Goal: Transaction & Acquisition: Purchase product/service

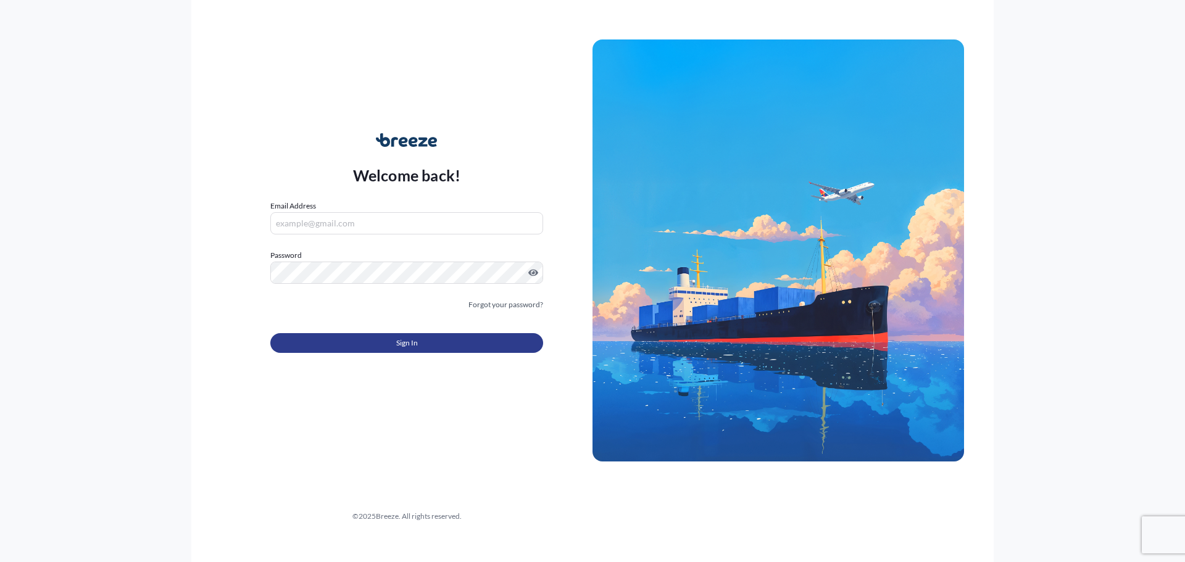
type input "[PERSON_NAME][EMAIL_ADDRESS][DOMAIN_NAME]"
click at [376, 337] on button "Sign In" at bounding box center [406, 343] width 273 height 20
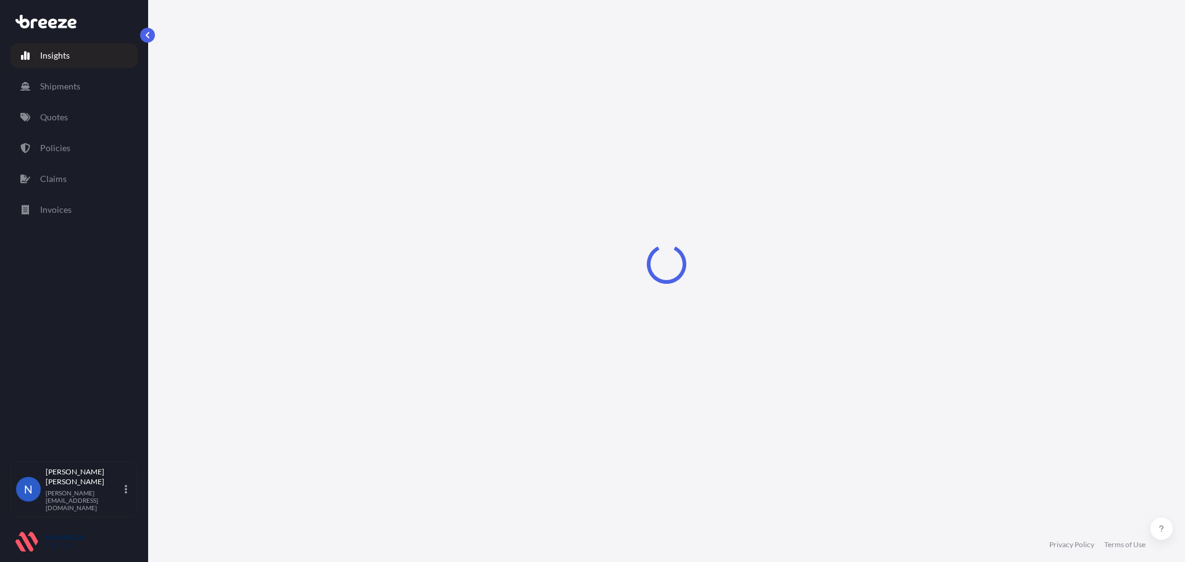
select select "2025"
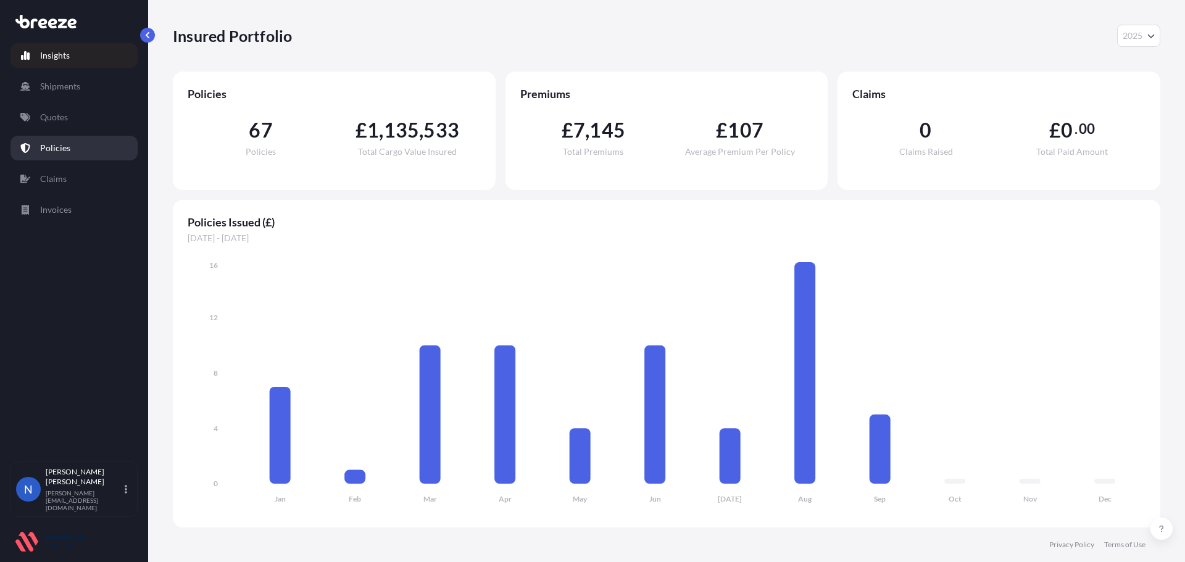
click at [88, 157] on link "Policies" at bounding box center [73, 148] width 127 height 25
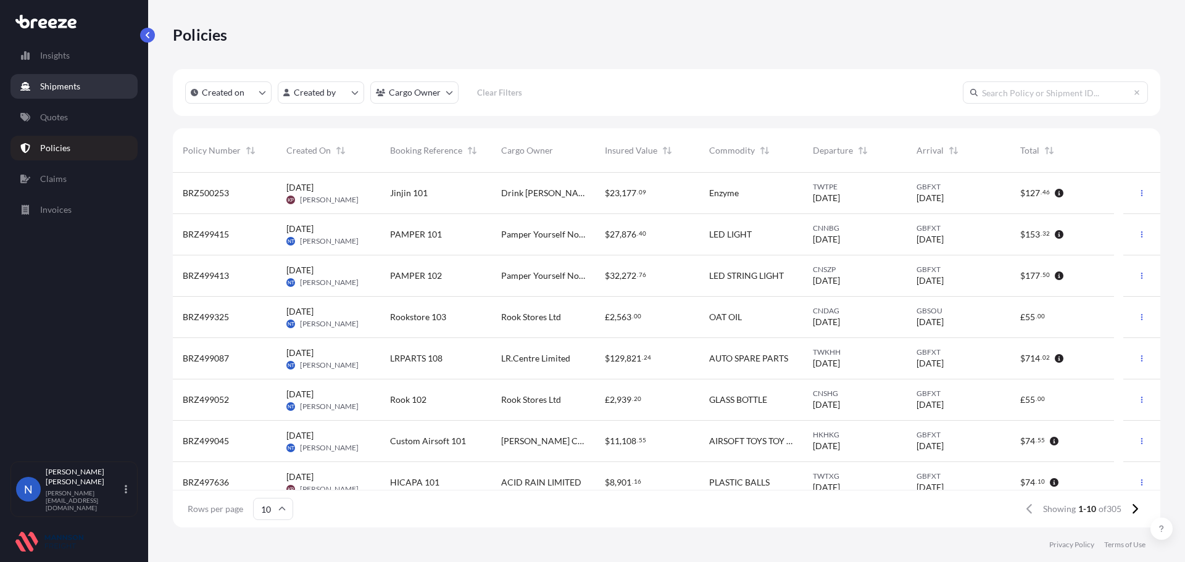
click at [99, 87] on link "Shipments" at bounding box center [73, 86] width 127 height 25
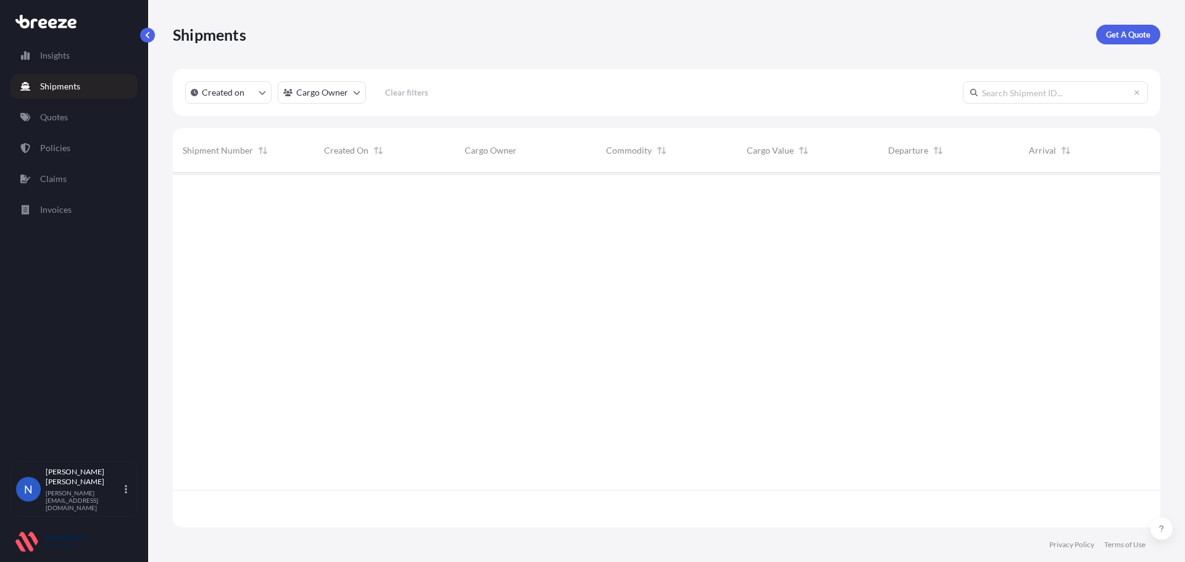
scroll to position [353, 979]
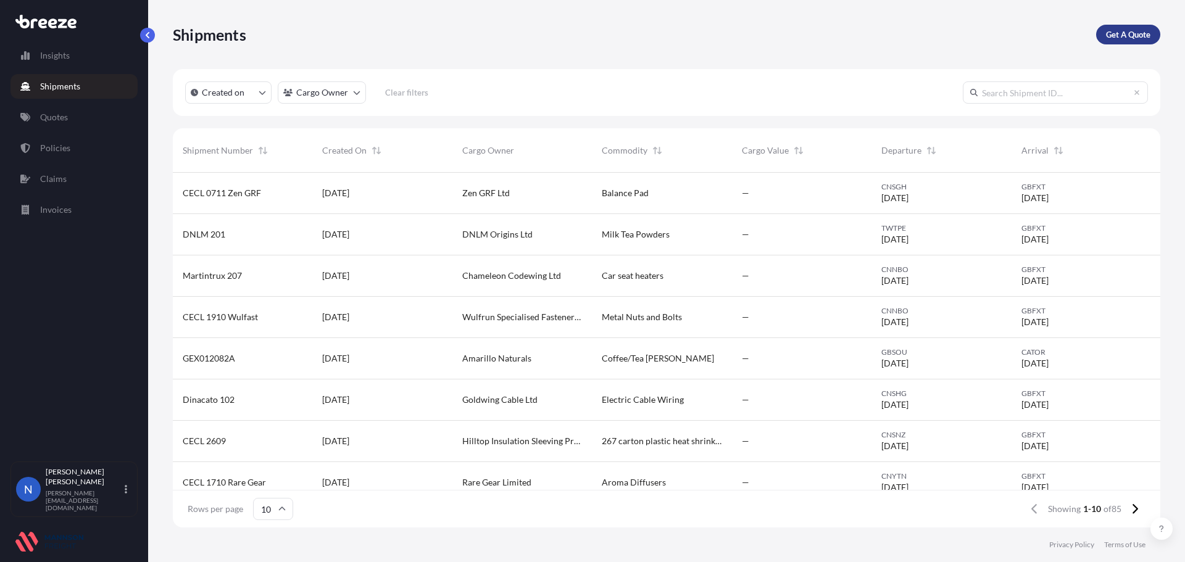
click at [1137, 31] on p "Get A Quote" at bounding box center [1128, 34] width 44 height 12
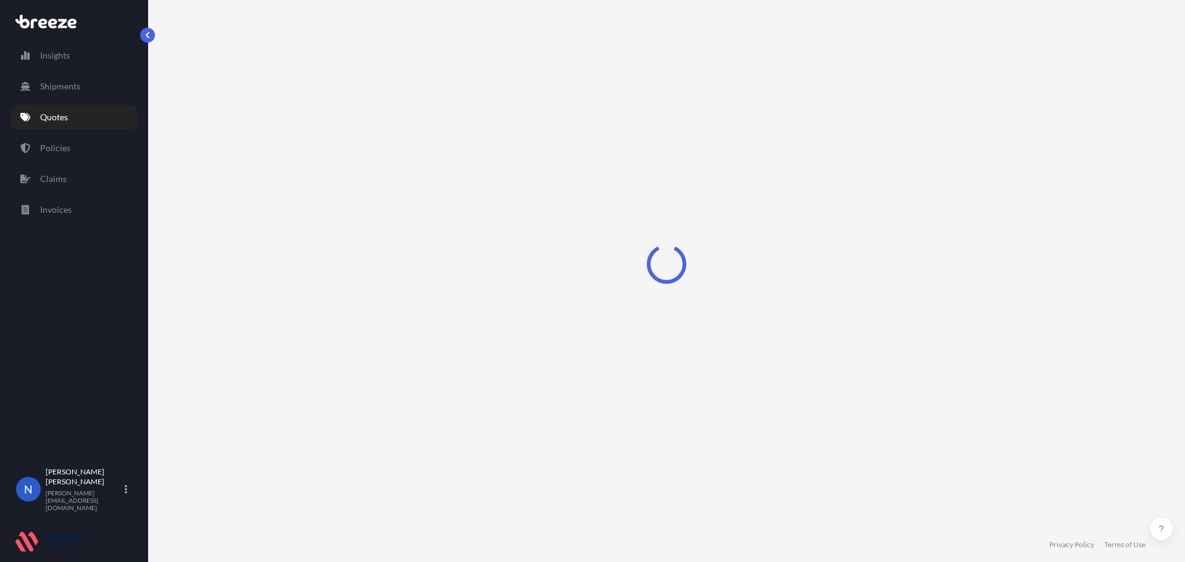
select select "Sea"
select select "1"
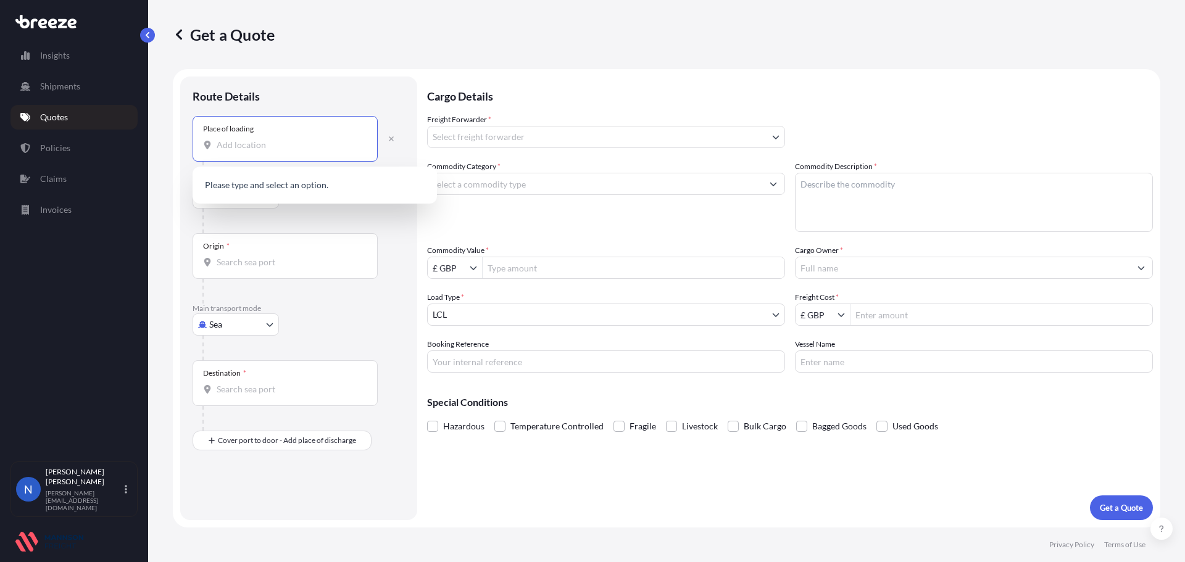
click at [270, 143] on input "Place of loading" at bounding box center [290, 145] width 146 height 12
paste input "[GEOGRAPHIC_DATA], [GEOGRAPHIC_DATA], [GEOGRAPHIC_DATA], [GEOGRAPHIC_DATA],[GEO…"
click at [274, 188] on span "[GEOGRAPHIC_DATA], [GEOGRAPHIC_DATA], [GEOGRAPHIC_DATA]" at bounding box center [331, 189] width 193 height 25
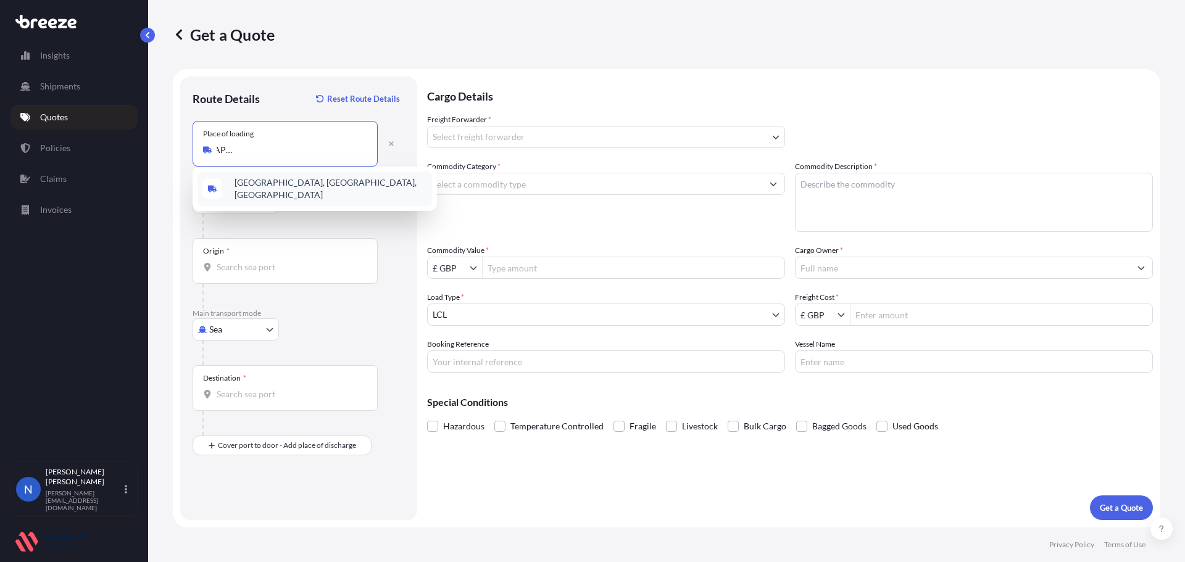
scroll to position [0, 31]
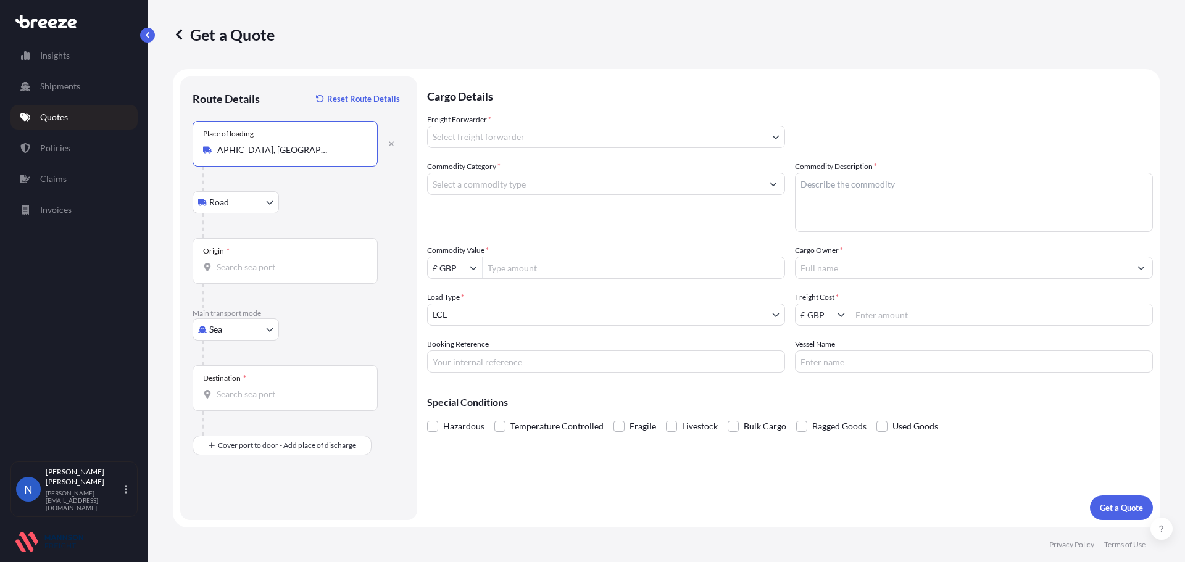
type input "[GEOGRAPHIC_DATA], [GEOGRAPHIC_DATA], [GEOGRAPHIC_DATA]"
click at [243, 277] on div "Origin *" at bounding box center [285, 261] width 185 height 46
click at [243, 274] on input "Origin *" at bounding box center [290, 267] width 146 height 12
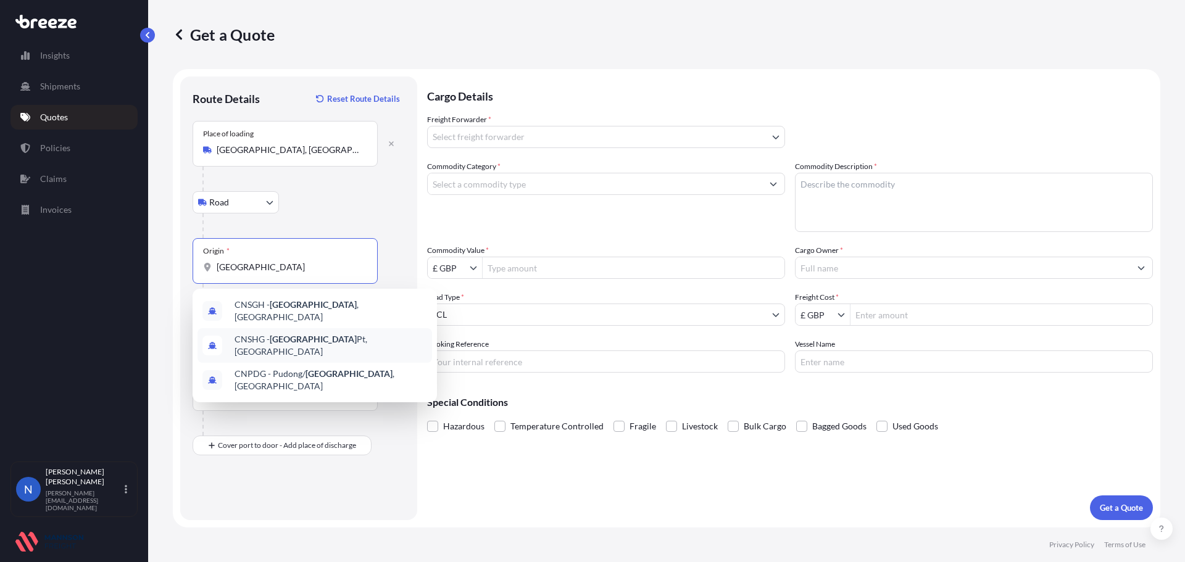
click at [283, 328] on div "CNSHG - [GEOGRAPHIC_DATA] Pt, [GEOGRAPHIC_DATA]" at bounding box center [315, 345] width 235 height 35
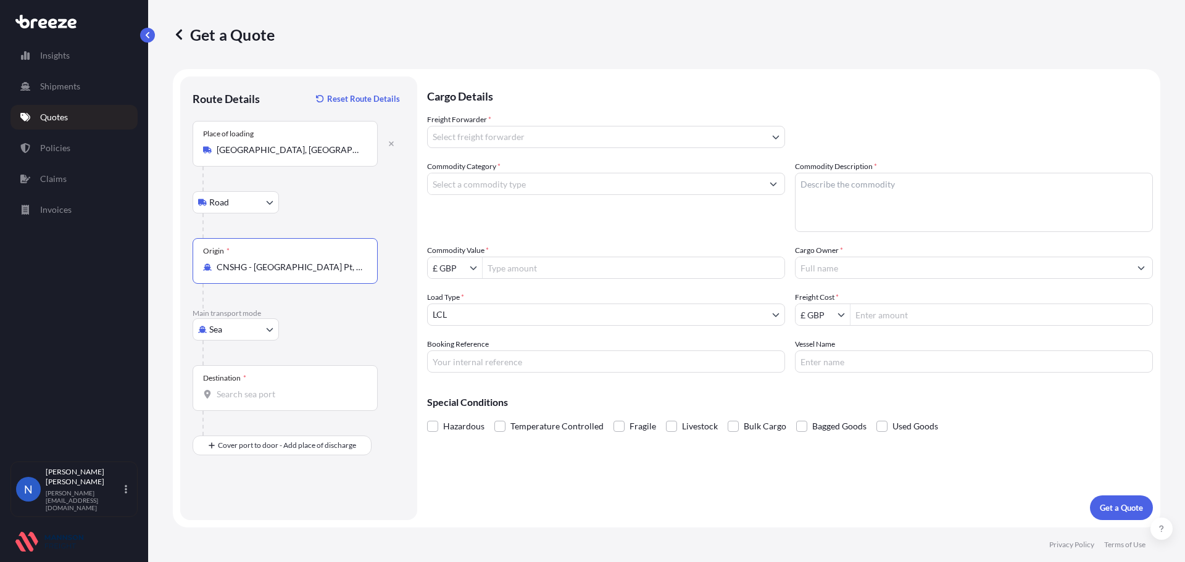
type input "CNSHG - [GEOGRAPHIC_DATA] Pt, [GEOGRAPHIC_DATA]"
click at [256, 390] on input "Destination *" at bounding box center [290, 394] width 146 height 12
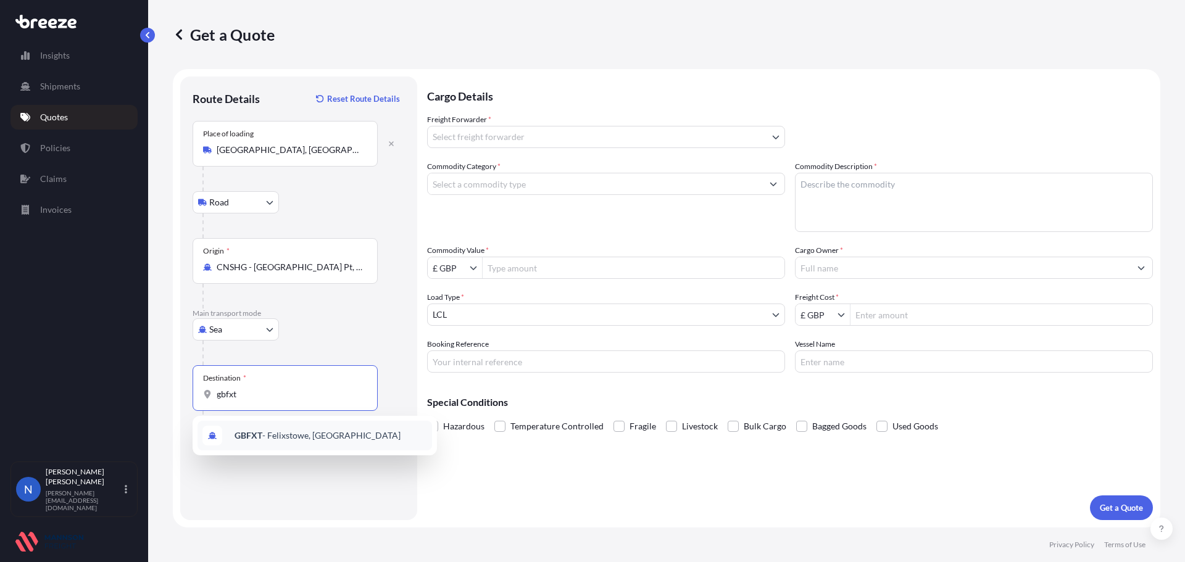
click at [283, 440] on span "GBFXT - Felixstowe, [GEOGRAPHIC_DATA]" at bounding box center [318, 436] width 166 height 12
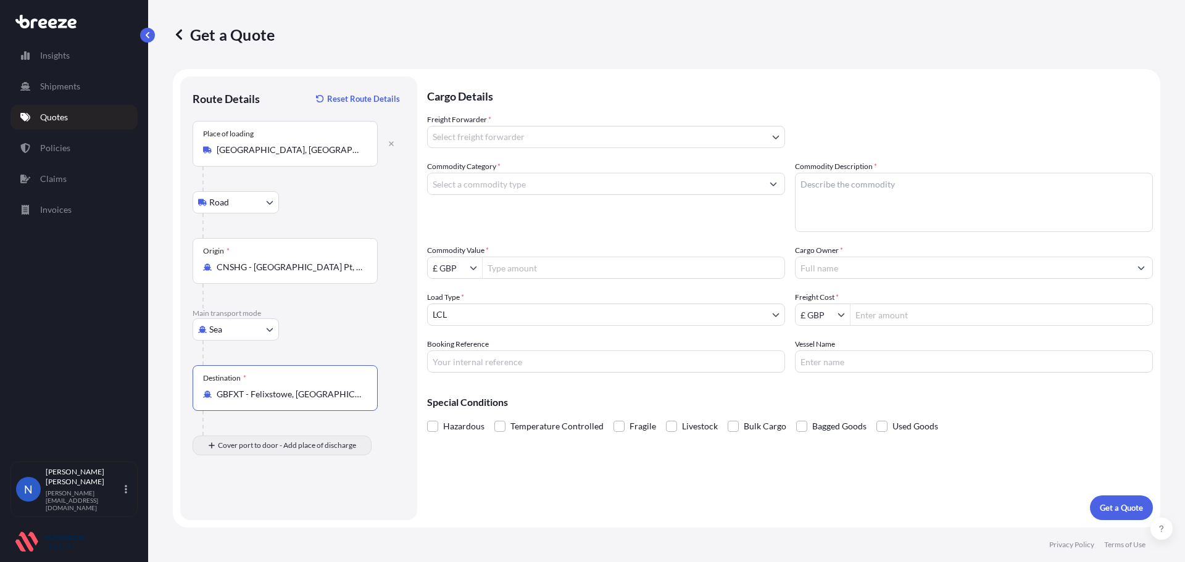
paste input "[STREET_ADDRESS]"
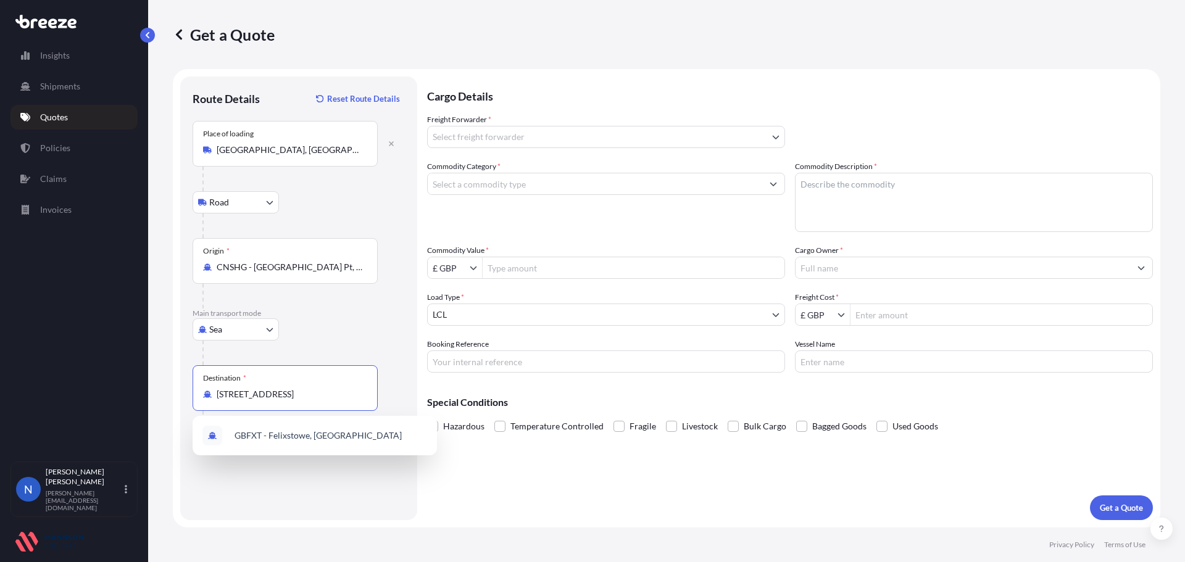
scroll to position [0, 138]
click at [256, 433] on span "GBFXT - Felixstowe, [GEOGRAPHIC_DATA]" at bounding box center [318, 436] width 167 height 12
type input "GBFXT - Felixstowe, [GEOGRAPHIC_DATA]"
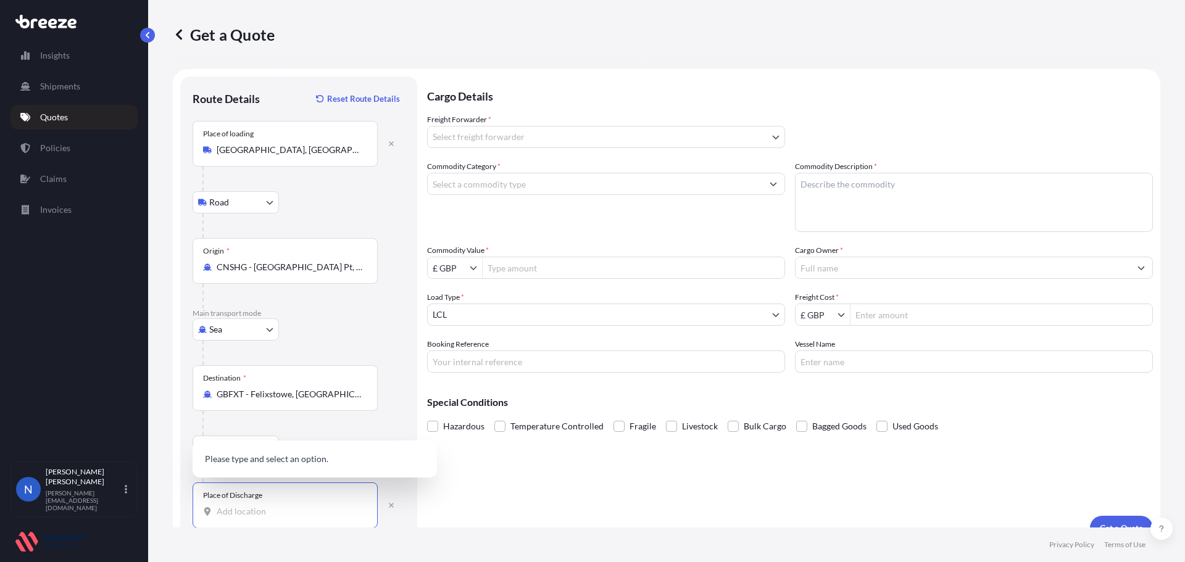
click at [246, 510] on input "Place of Discharge" at bounding box center [290, 512] width 146 height 12
paste input "[STREET_ADDRESS]"
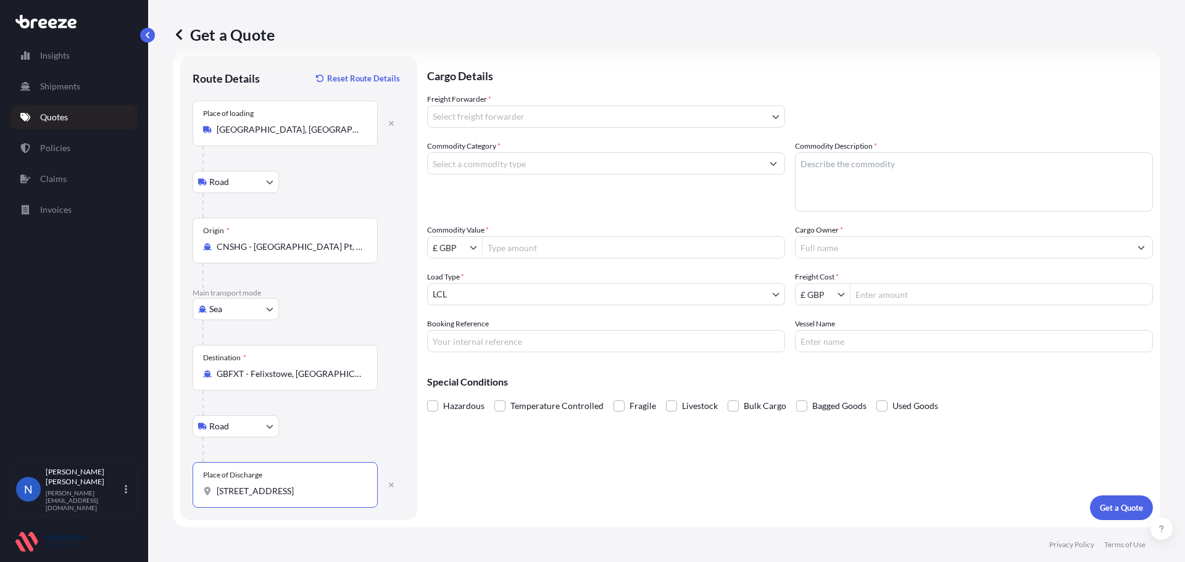
click at [215, 490] on div "[STREET_ADDRESS]" at bounding box center [285, 491] width 164 height 12
click at [217, 490] on input "[STREET_ADDRESS]" at bounding box center [290, 491] width 146 height 12
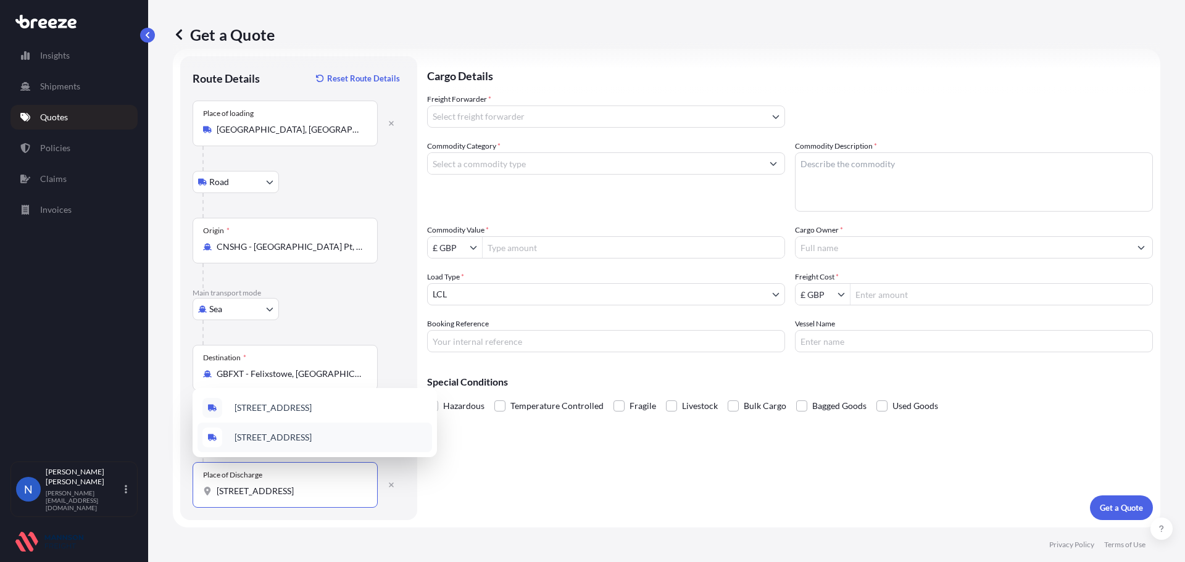
click at [258, 436] on span "[STREET_ADDRESS]" at bounding box center [273, 438] width 77 height 12
type input "[STREET_ADDRESS]"
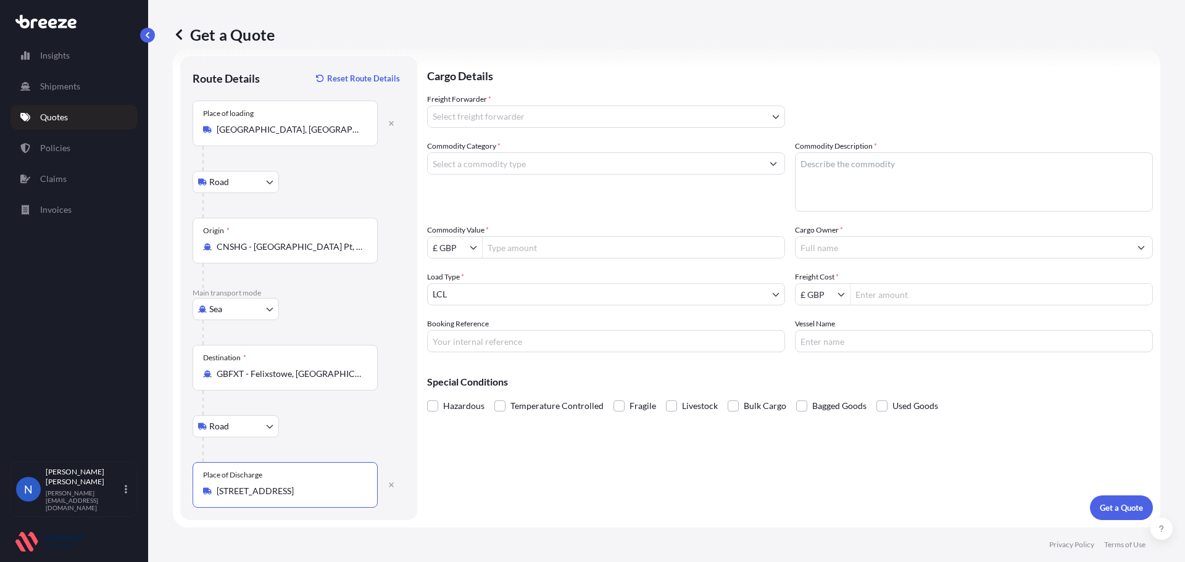
scroll to position [0, 0]
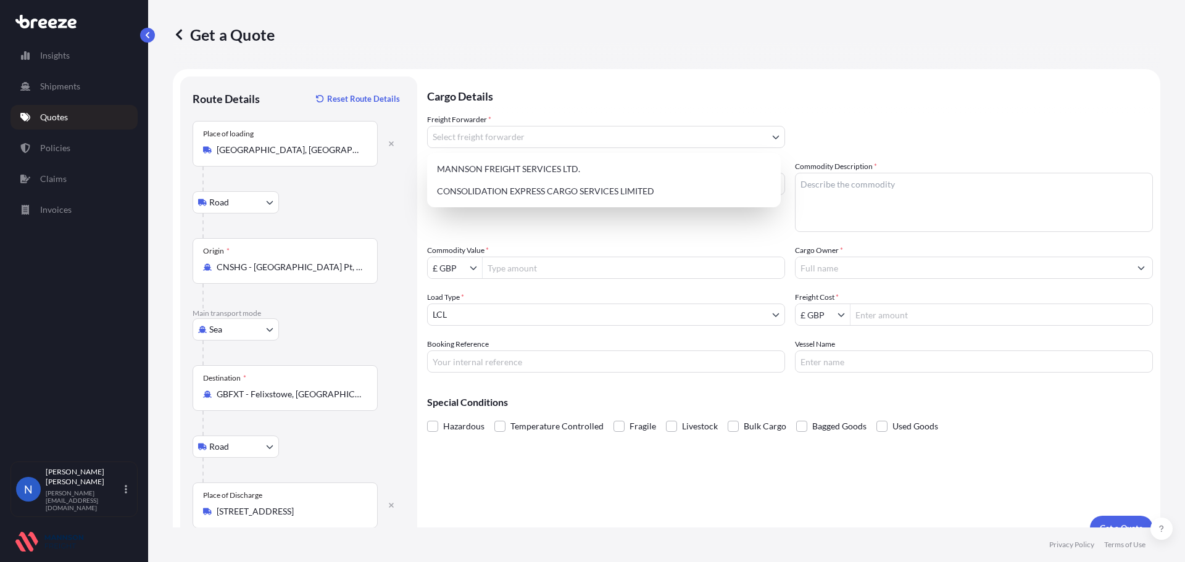
click at [493, 137] on body "Insights Shipments Quotes Policies Claims Invoices N Nadine Taylor-Beck [EMAIL_…" at bounding box center [592, 281] width 1185 height 562
click at [490, 191] on div "CONSOLIDATION EXPRESS CARGO SERVICES LIMITED" at bounding box center [604, 191] width 344 height 22
select select "31421"
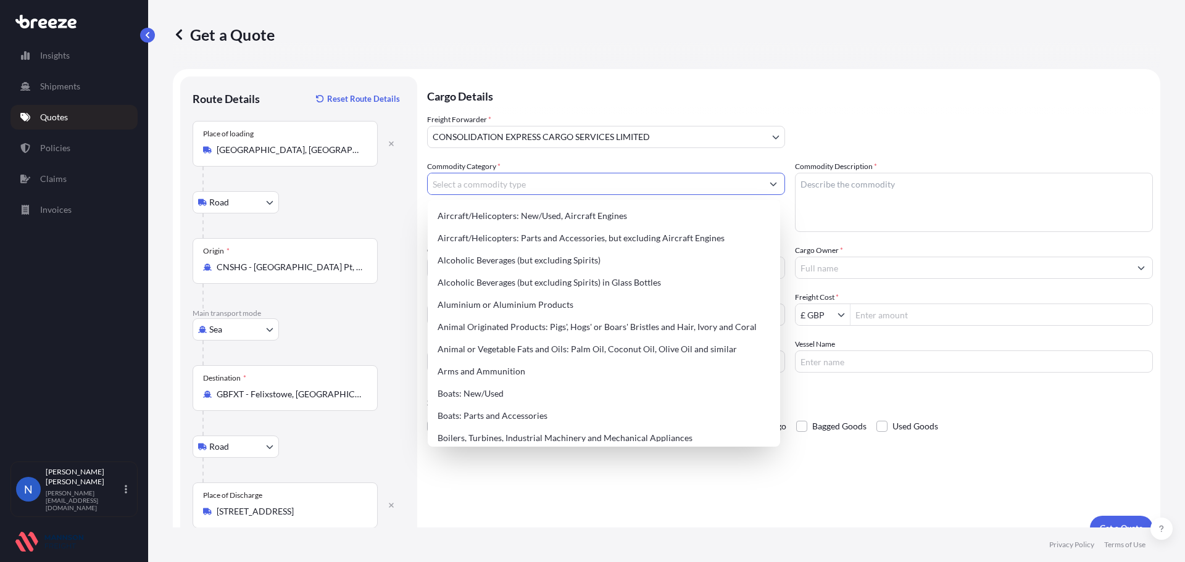
click at [490, 181] on input "Commodity Category *" at bounding box center [595, 184] width 335 height 22
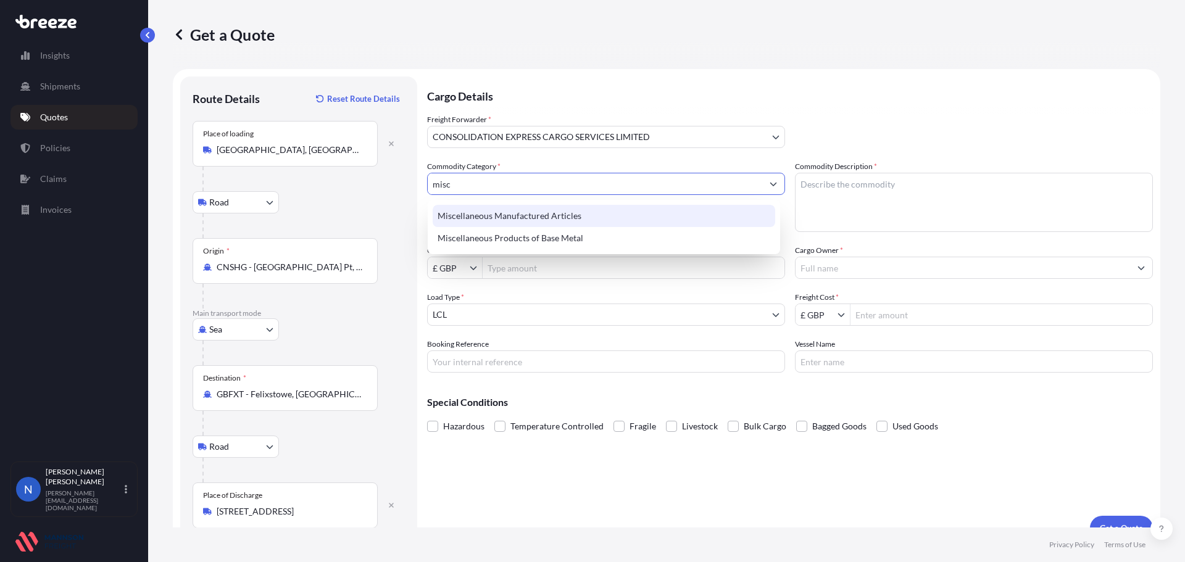
click at [545, 210] on div "Miscellaneous Manufactured Articles" at bounding box center [604, 216] width 343 height 22
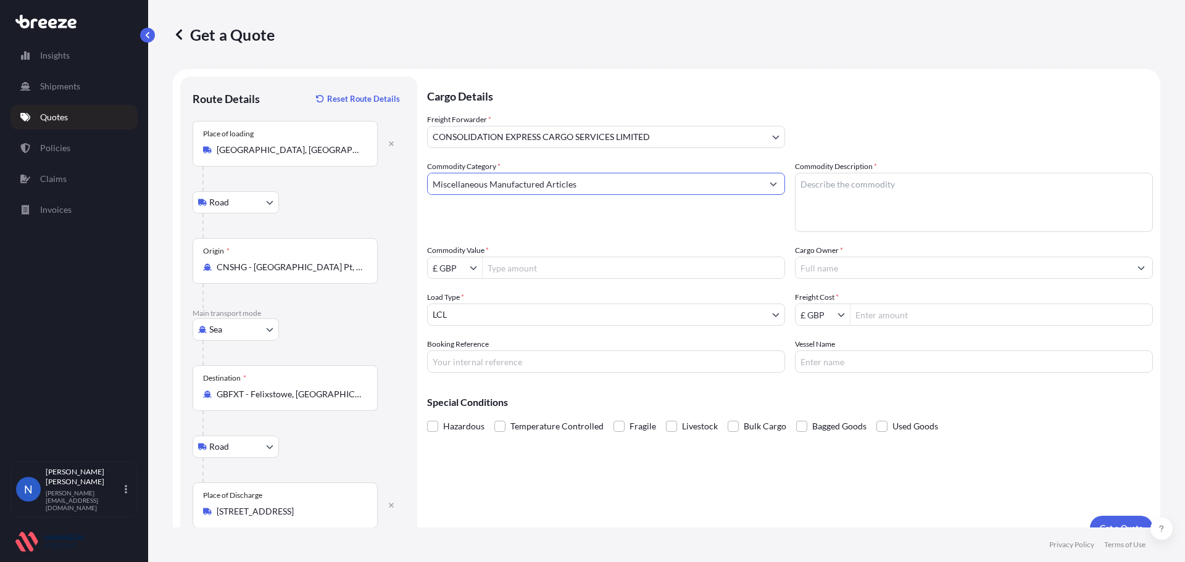
type input "Miscellaneous Manufactured Articles"
click at [848, 184] on textarea "Commodity Description *" at bounding box center [974, 202] width 358 height 59
drag, startPoint x: 864, startPoint y: 182, endPoint x: 587, endPoint y: 197, distance: 277.0
click at [596, 198] on div "Commodity Category * Miscellaneous Manufactured Articles Commodity Description …" at bounding box center [790, 267] width 726 height 212
type textarea "OXYGEN ABSORBERS"
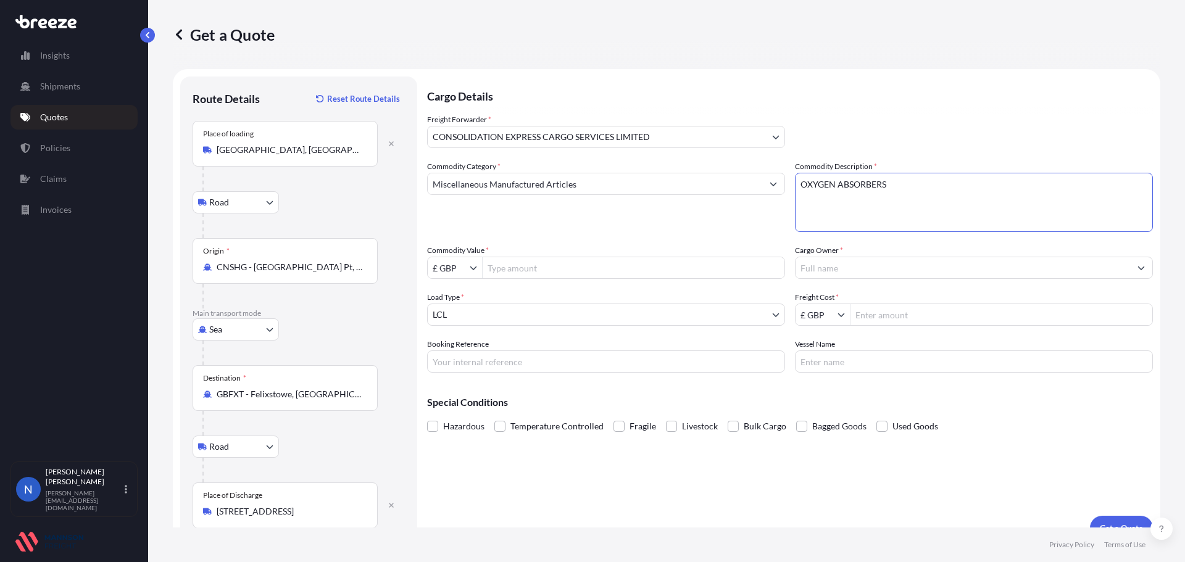
click at [475, 267] on icon "Show suggestions" at bounding box center [473, 267] width 7 height 7
click at [491, 272] on input "Commodity Value *" at bounding box center [634, 268] width 302 height 22
click at [1093, 372] on input "Vessel Name" at bounding box center [974, 362] width 358 height 22
click at [518, 264] on input "Commodity Value *" at bounding box center [634, 268] width 302 height 22
paste input "2"
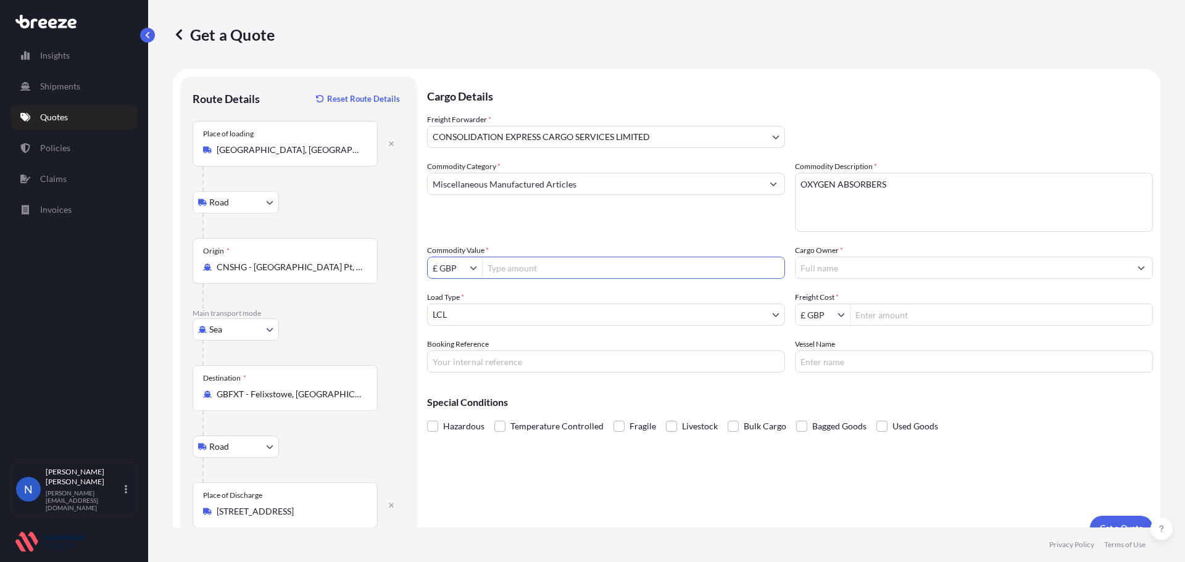
click at [496, 269] on input "Commodity Value *" at bounding box center [634, 268] width 302 height 22
type input "2,176.3"
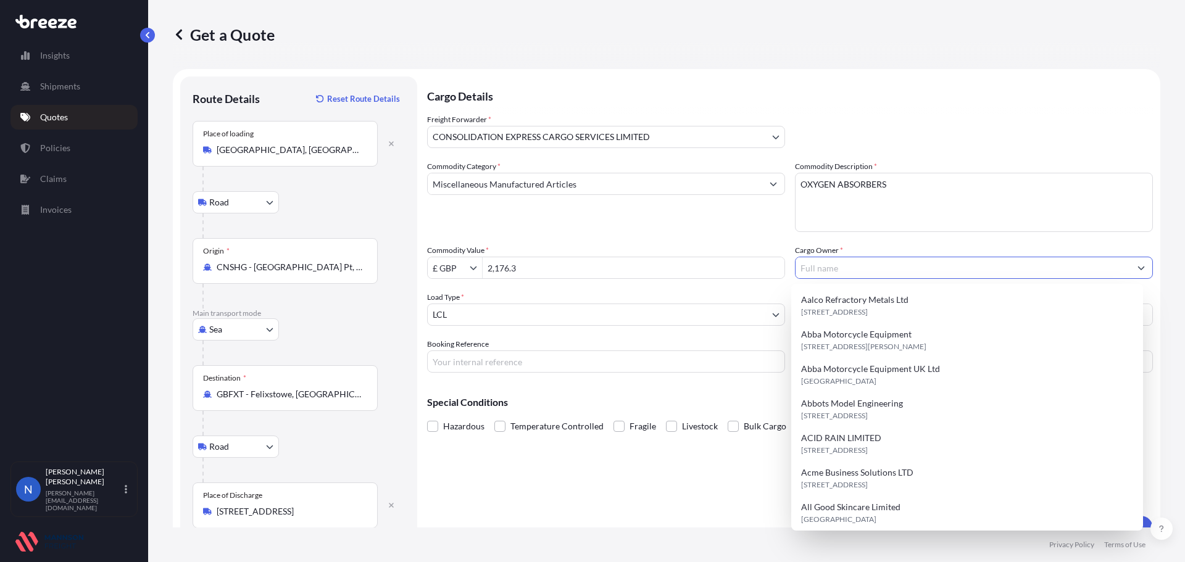
click at [1072, 275] on input "Cargo Owner *" at bounding box center [963, 268] width 335 height 22
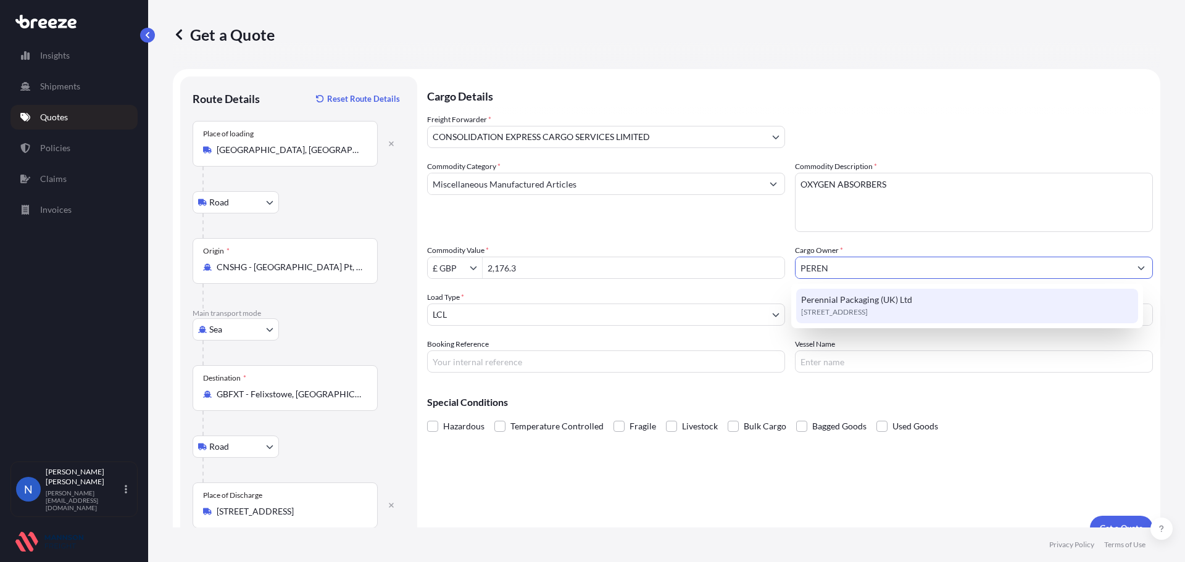
click at [958, 318] on div "Perennial Packaging (UK) Ltd [STREET_ADDRESS]" at bounding box center [967, 306] width 343 height 35
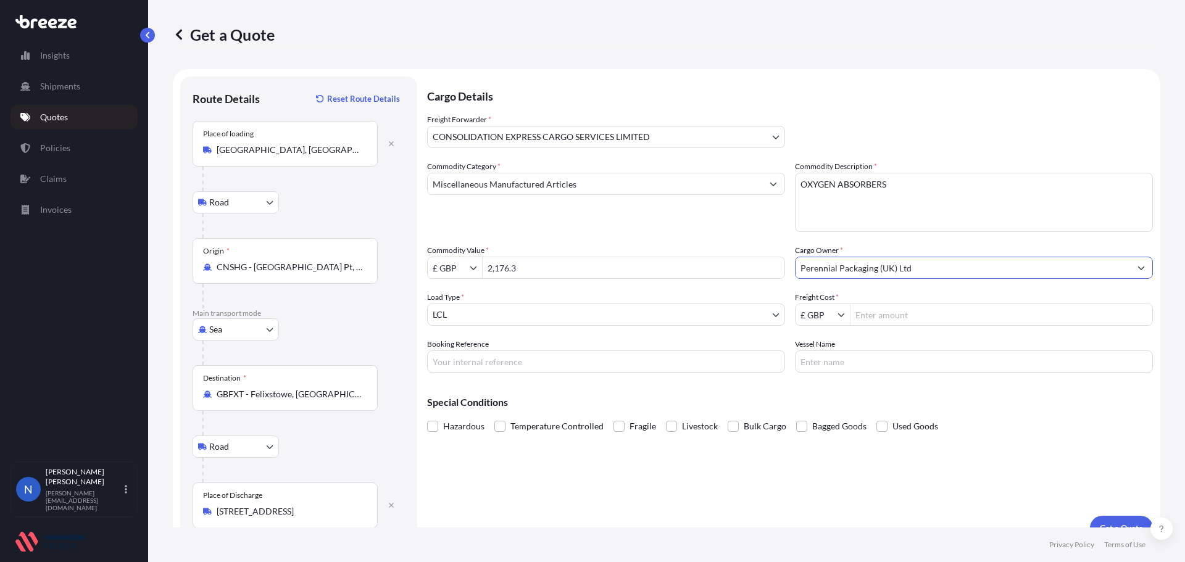
type input "Perennial Packaging (UK) Ltd"
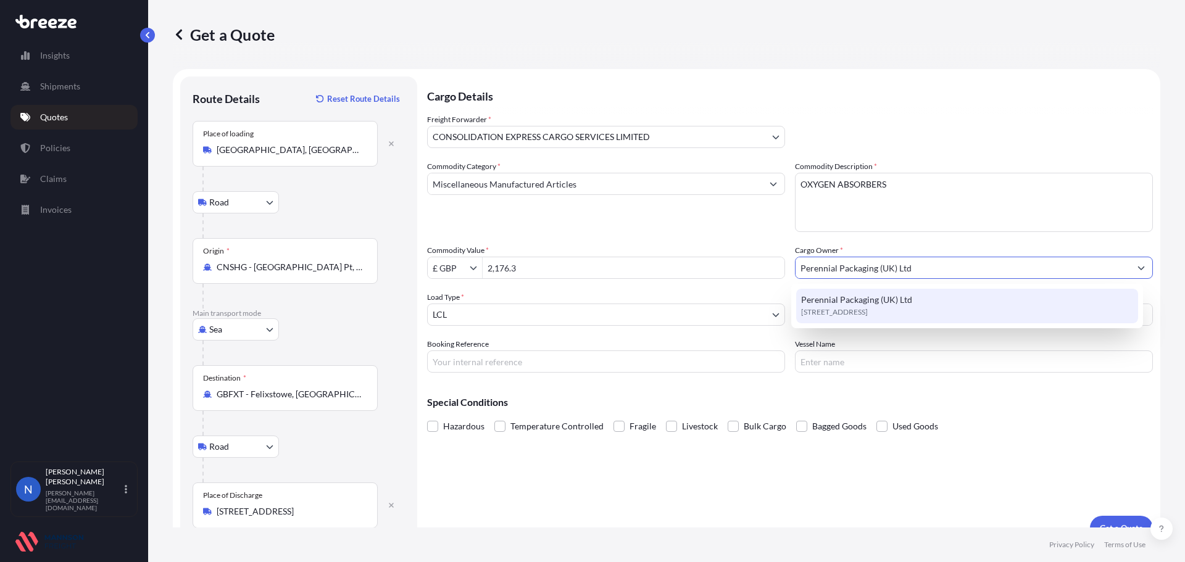
click at [868, 320] on div "Perennial Packaging (UK) Ltd [STREET_ADDRESS]" at bounding box center [967, 306] width 343 height 35
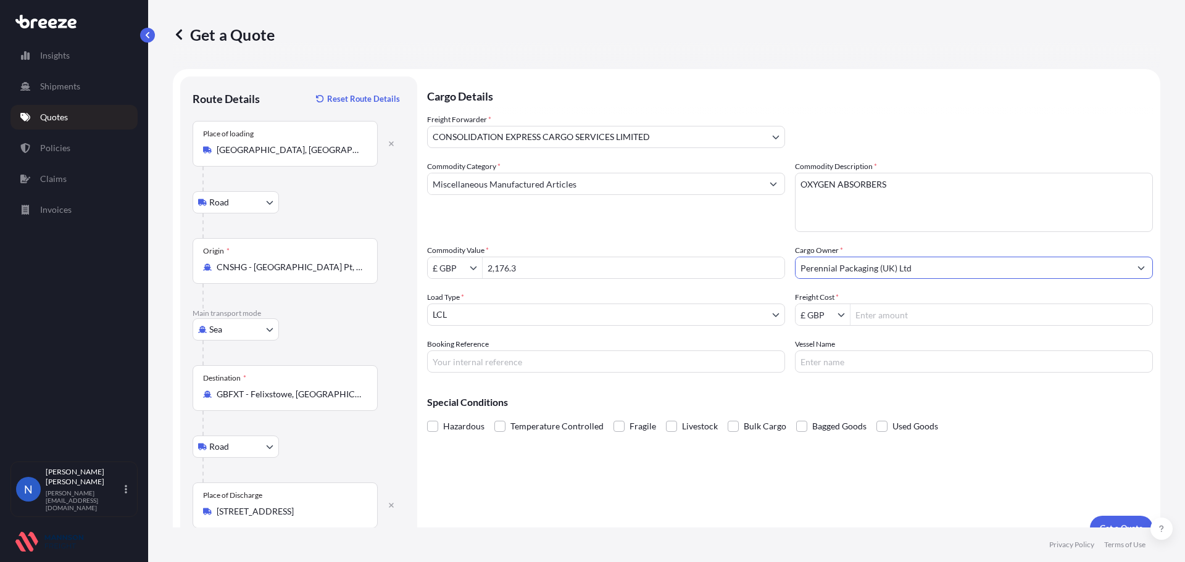
click at [858, 309] on input "Freight Cost *" at bounding box center [1002, 315] width 302 height 22
click at [879, 319] on input "Freight Cost *" at bounding box center [1002, 315] width 302 height 22
type input "330"
click at [520, 366] on input "Booking Reference" at bounding box center [606, 362] width 358 height 22
click at [474, 364] on input "Booking Reference" at bounding box center [606, 362] width 358 height 22
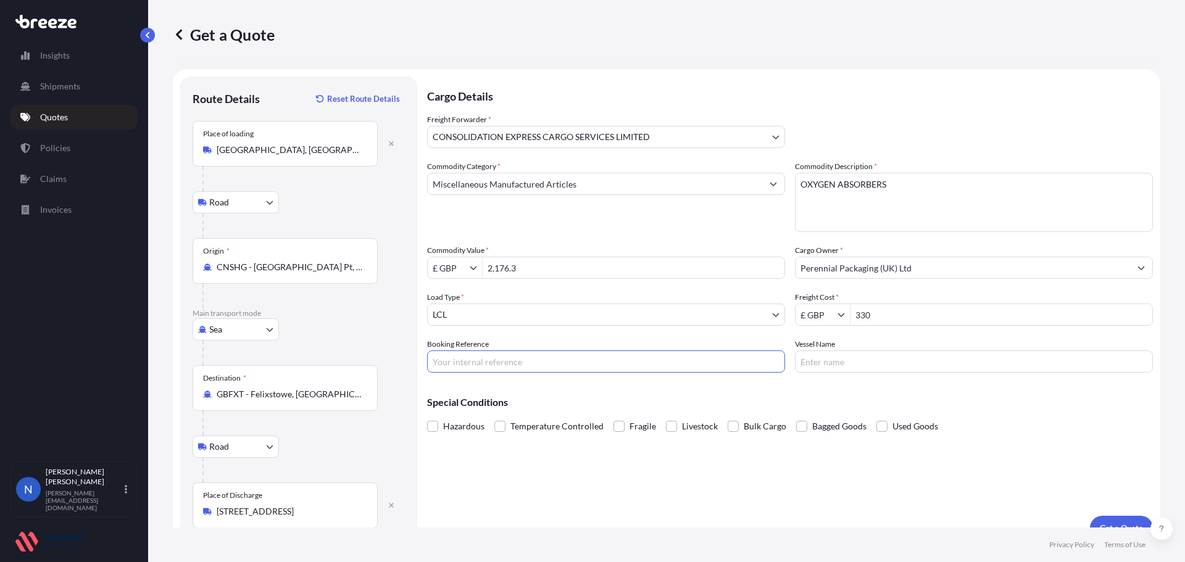
paste input "Mylar 102"
type input "Mylar 102"
click at [829, 362] on input "Vessel Name" at bounding box center [974, 362] width 358 height 22
click at [798, 346] on label "Vessel Name" at bounding box center [815, 344] width 40 height 12
click at [798, 351] on input "Vessel Name" at bounding box center [974, 362] width 358 height 22
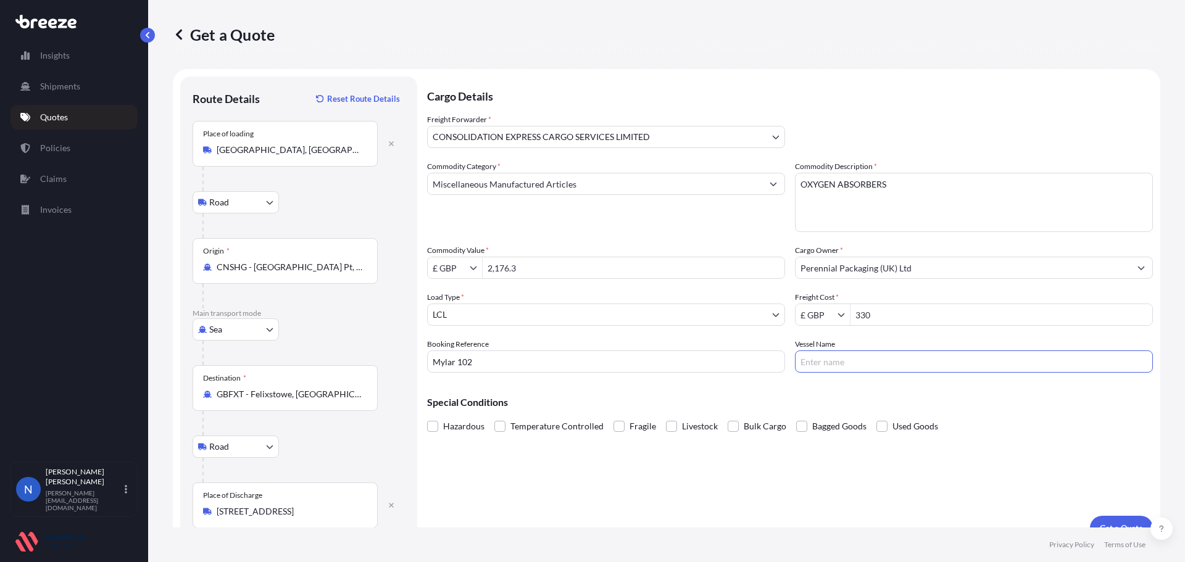
click at [805, 354] on input "Vessel Name" at bounding box center [974, 362] width 358 height 22
paste input "OOCL [GEOGRAPHIC_DATA]"
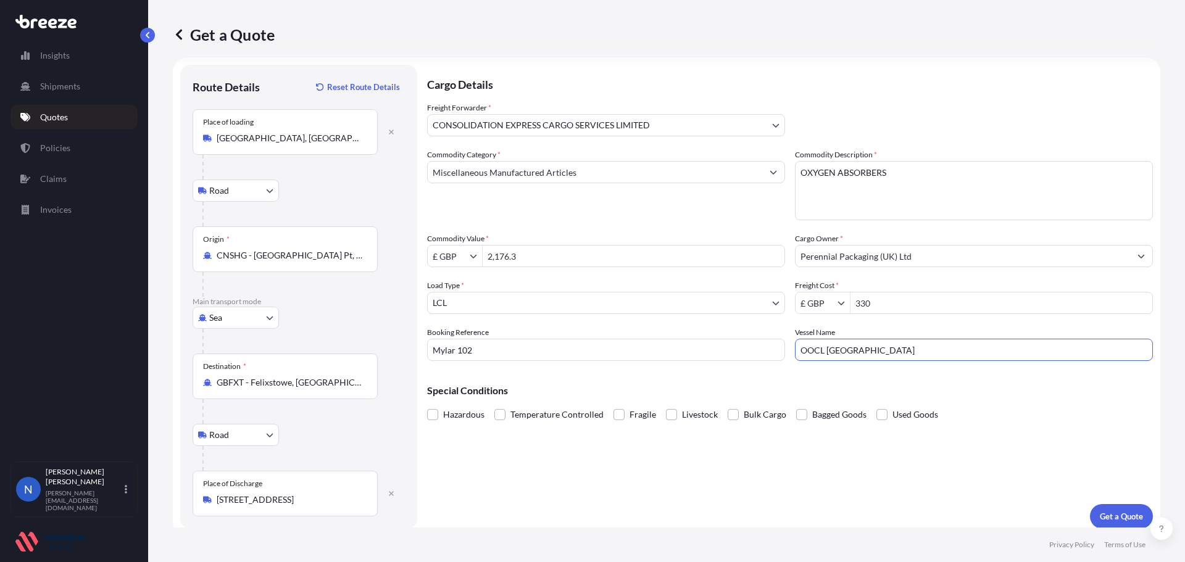
scroll to position [20, 0]
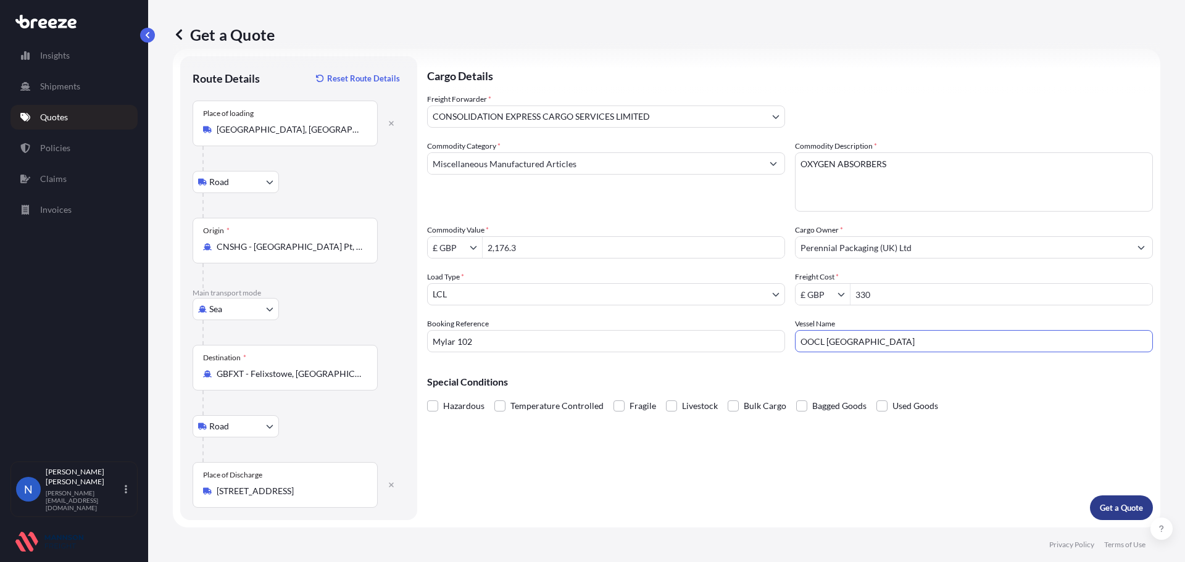
type input "OOCL [GEOGRAPHIC_DATA]"
click at [1100, 504] on p "Get a Quote" at bounding box center [1121, 508] width 43 height 12
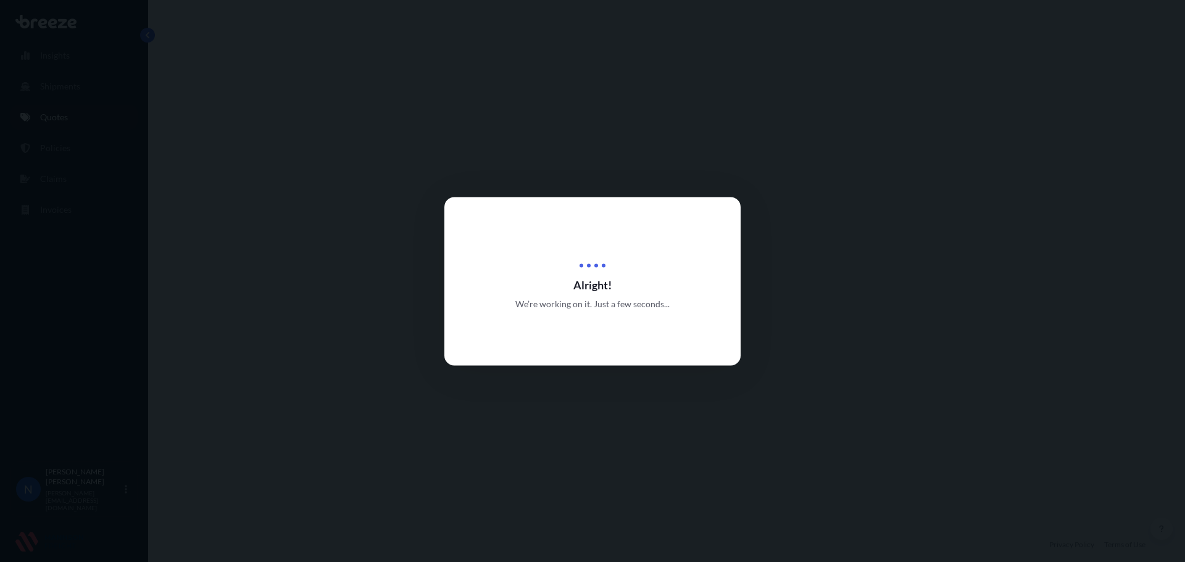
select select "Road"
select select "Sea"
select select "Road"
select select "31421"
select select "1"
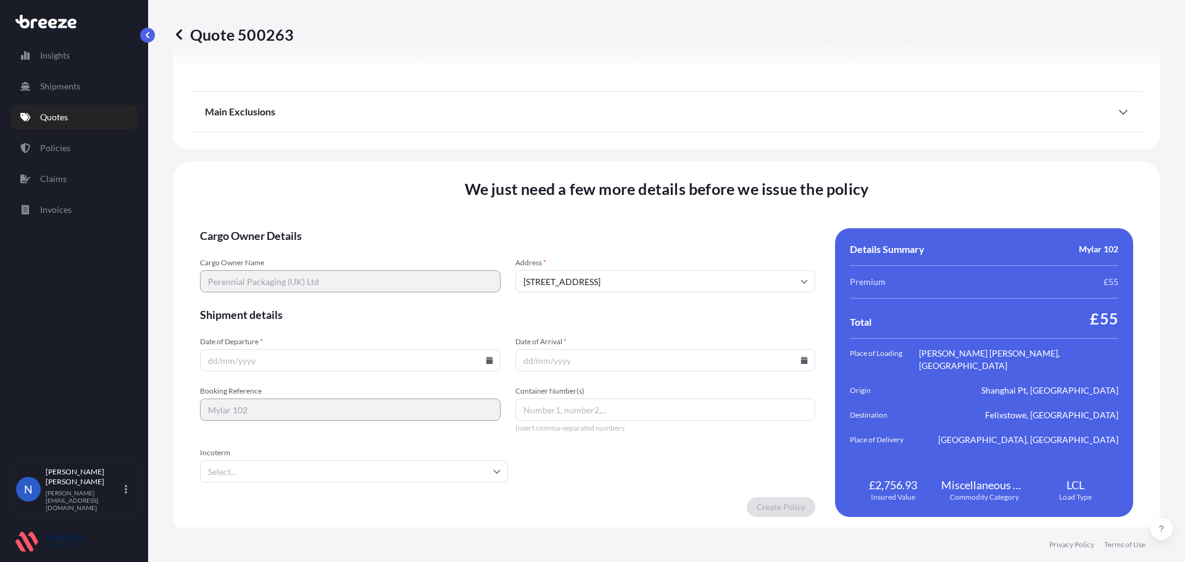
scroll to position [1642, 0]
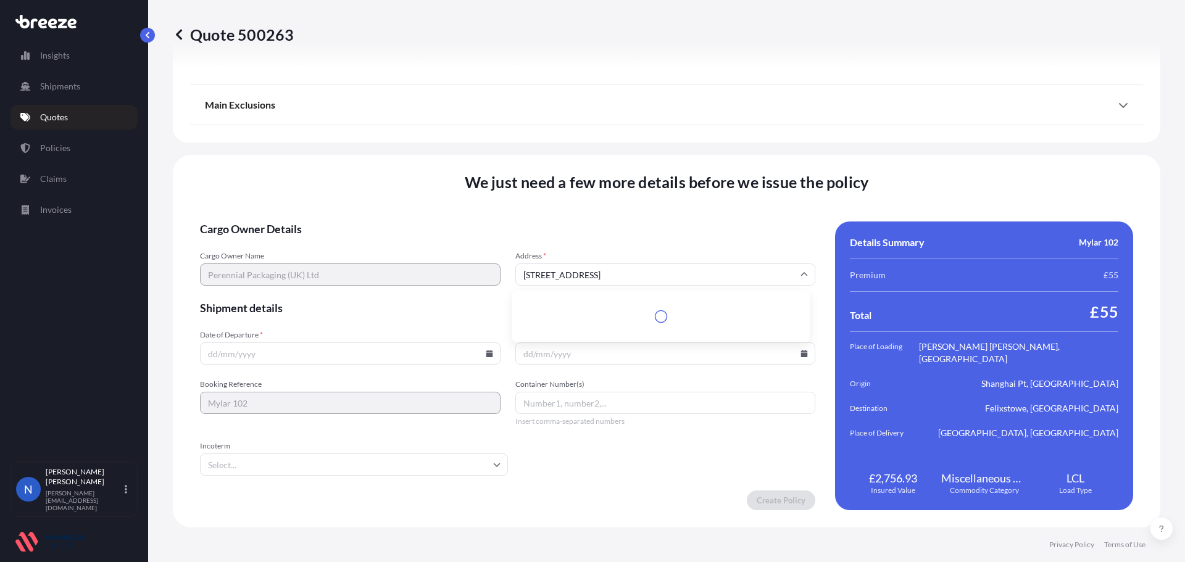
click at [722, 276] on input "[STREET_ADDRESS]" at bounding box center [666, 275] width 301 height 22
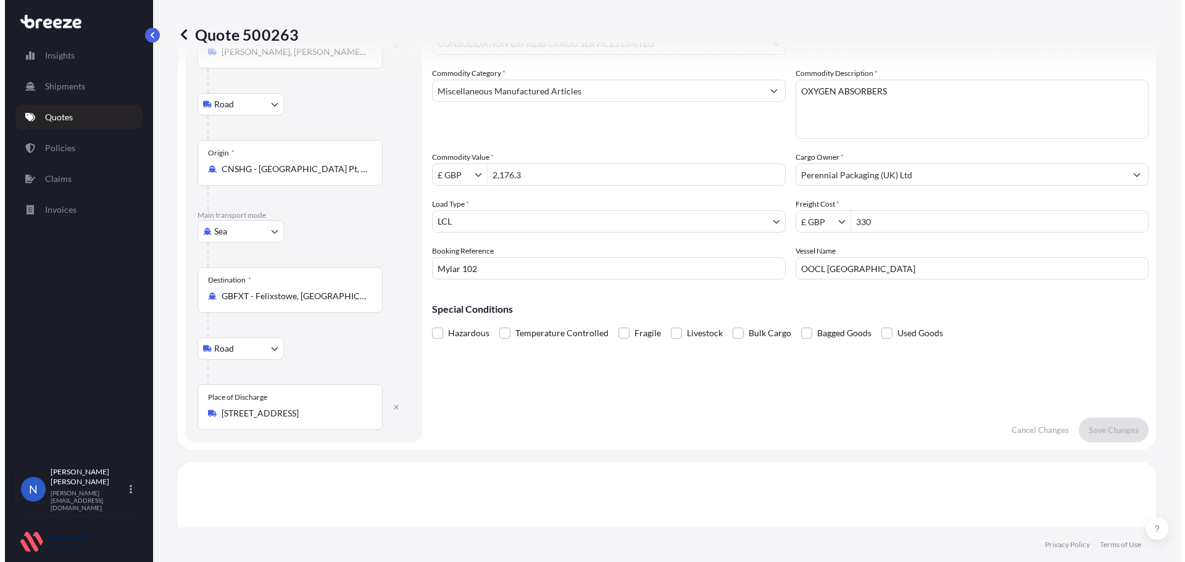
scroll to position [0, 0]
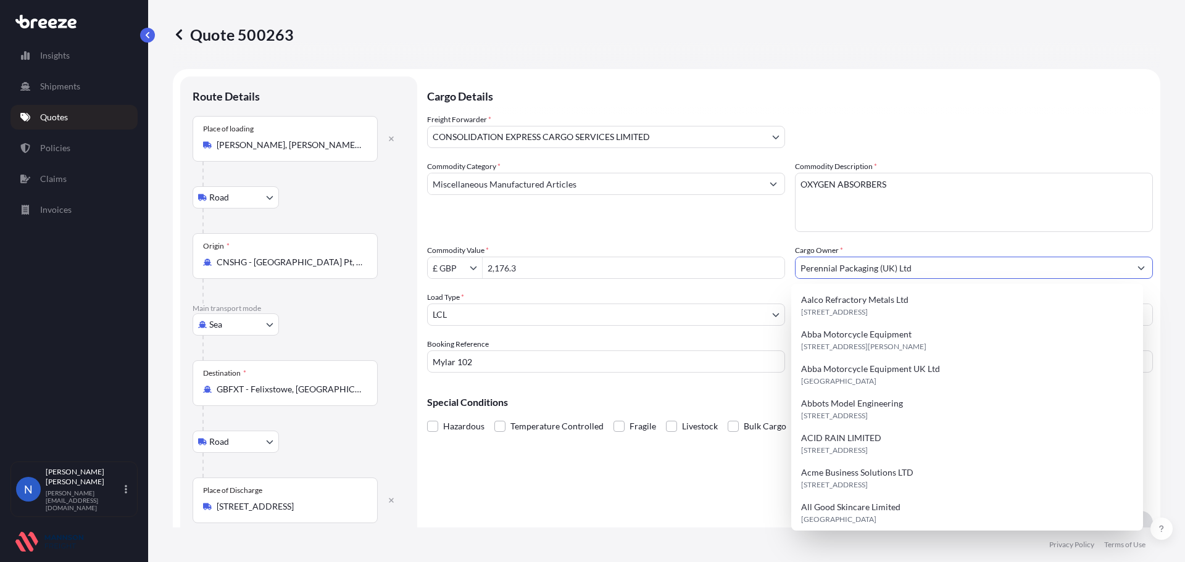
click at [1131, 264] on button "Show suggestions" at bounding box center [1142, 268] width 22 height 22
drag, startPoint x: 974, startPoint y: 263, endPoint x: 722, endPoint y: 280, distance: 253.1
click at [724, 280] on div "Commodity Category * Miscellaneous Manufactured Articles Commodity Description …" at bounding box center [790, 267] width 726 height 212
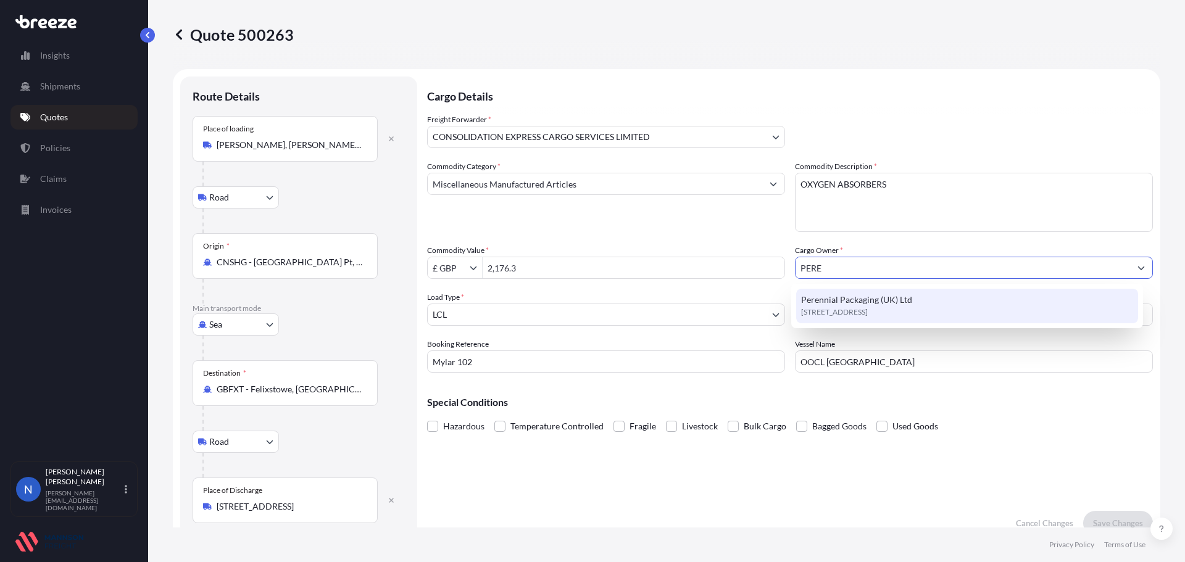
type input "Perennial Packaging (UK) Ltd"
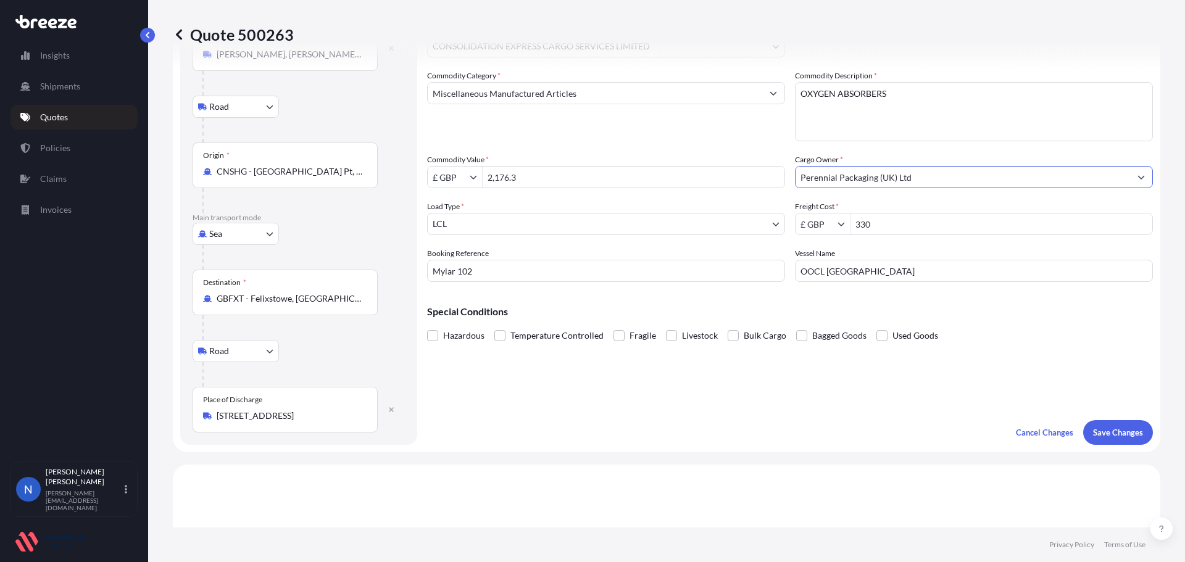
scroll to position [123, 0]
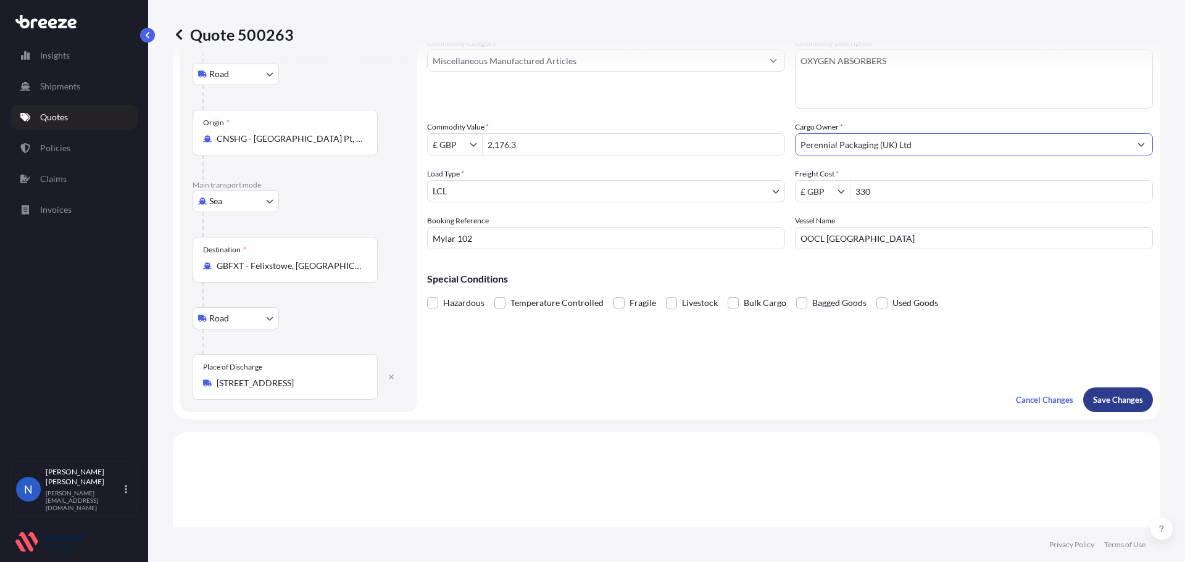
click at [1116, 404] on p "Save Changes" at bounding box center [1118, 400] width 50 height 12
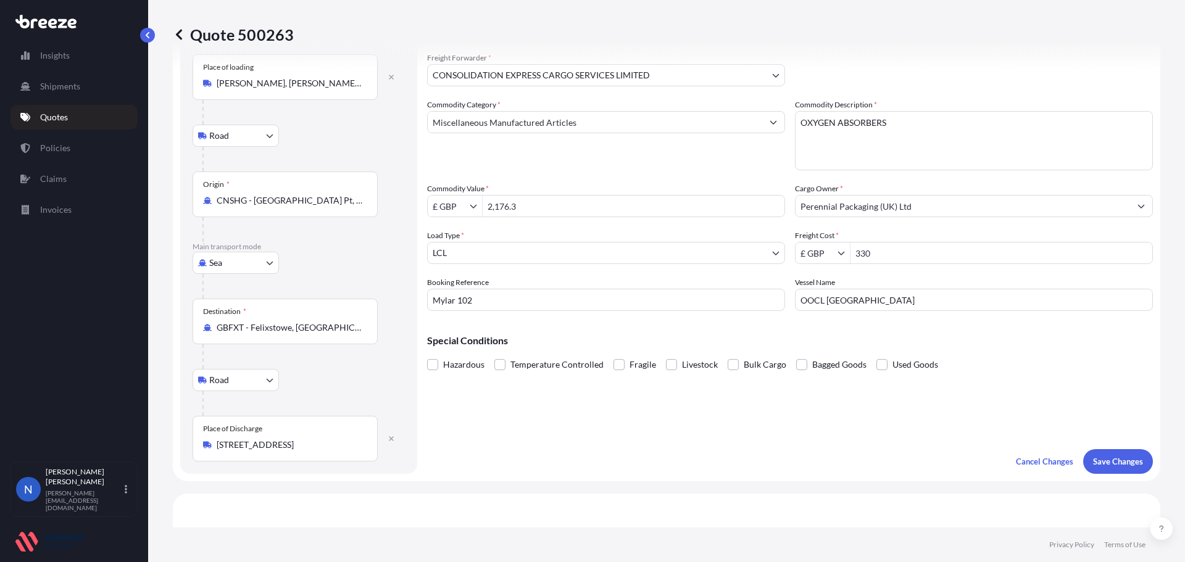
select select "Road"
select select "Sea"
select select "Road"
select select "31421"
select select "1"
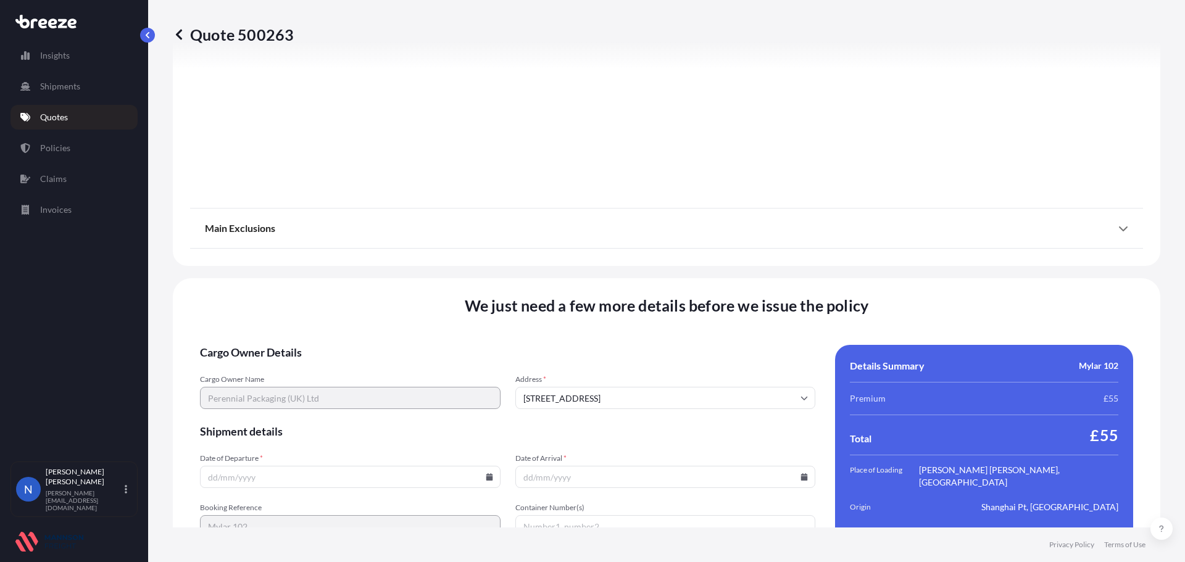
scroll to position [1642, 0]
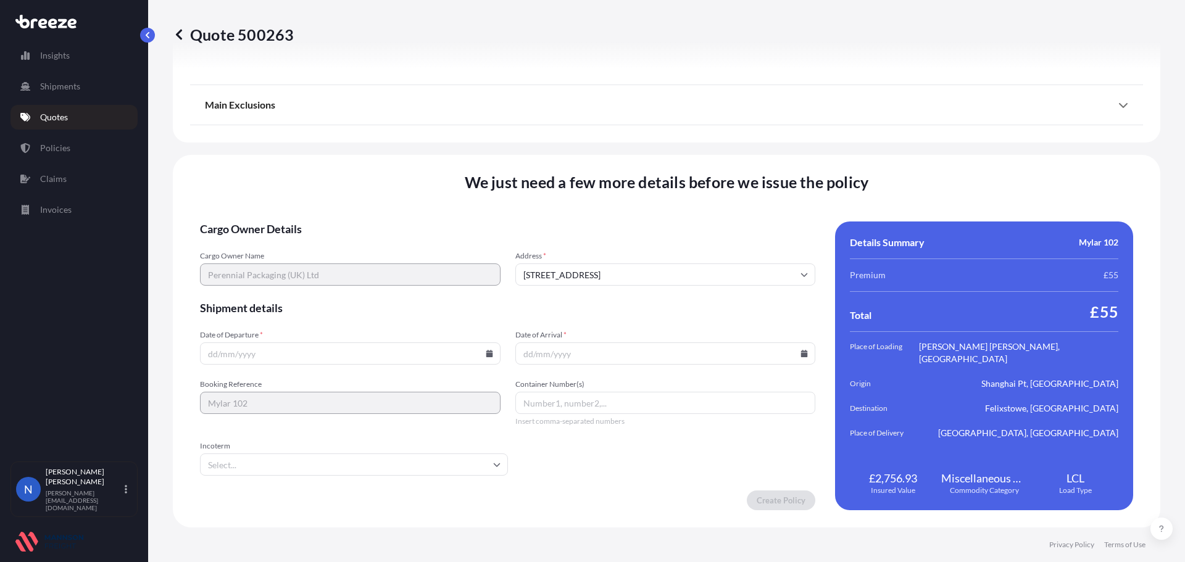
click at [486, 357] on icon at bounding box center [489, 353] width 7 height 7
click at [265, 288] on button "29" at bounding box center [263, 291] width 20 height 20
type input "[DATE]"
click at [801, 356] on icon at bounding box center [804, 353] width 7 height 7
click at [606, 219] on div "8 9 10 11 12 13 14" at bounding box center [661, 220] width 198 height 22
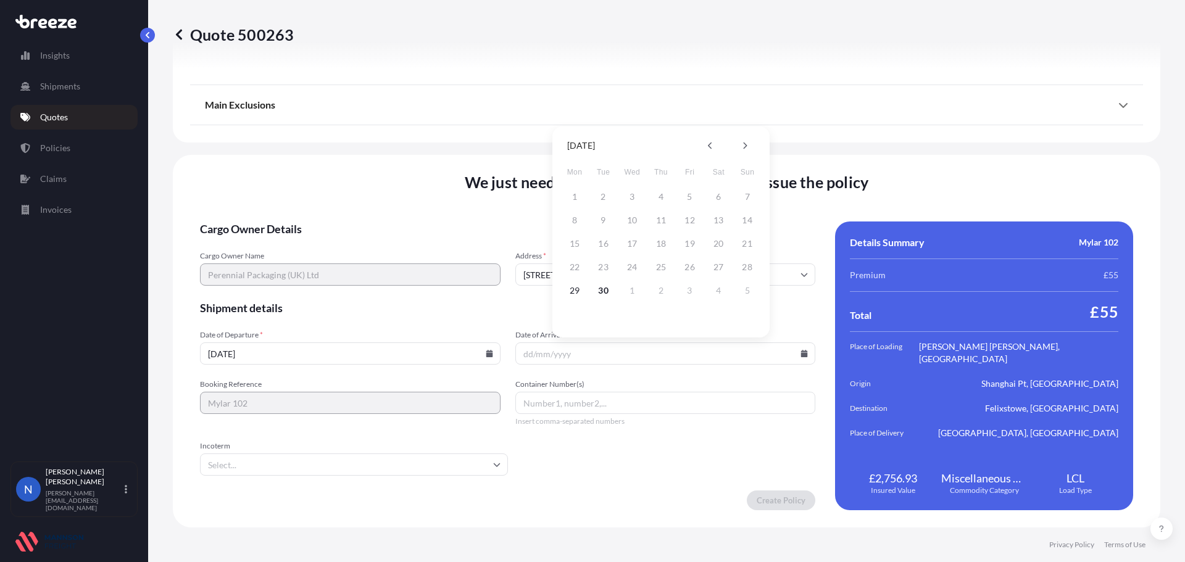
click at [601, 222] on div "8 9 10 11 12 13 14" at bounding box center [661, 220] width 198 height 22
click at [747, 149] on icon at bounding box center [745, 145] width 5 height 7
click at [744, 224] on button "9" at bounding box center [748, 221] width 20 height 20
type input "[DATE]"
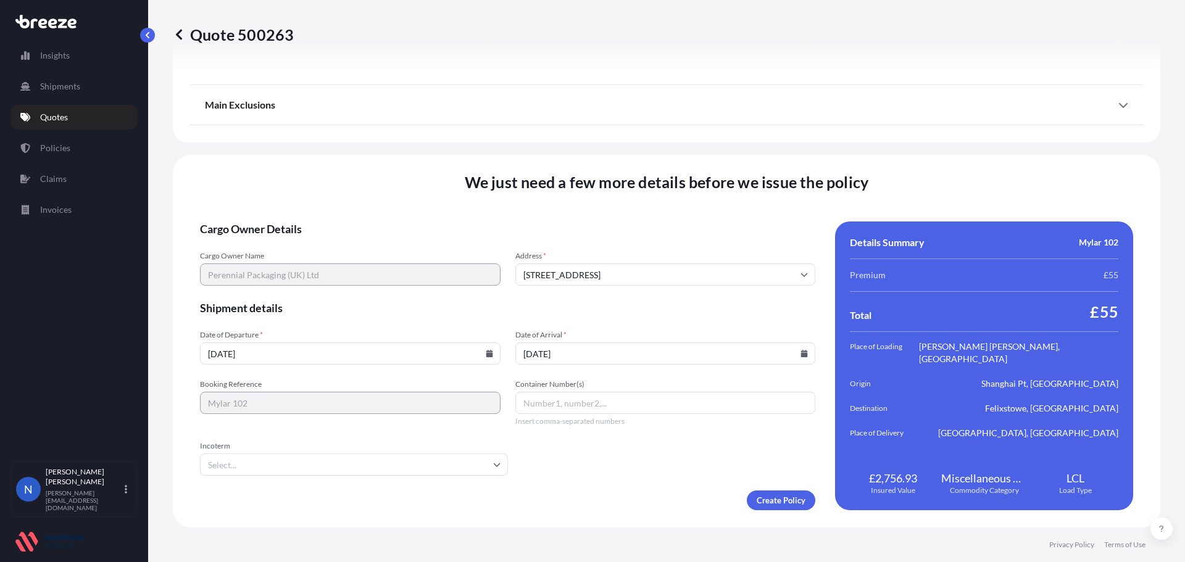
click at [536, 401] on input "Container Number(s)" at bounding box center [666, 403] width 301 height 22
click at [541, 399] on input "Container Number(s)" at bounding box center [666, 403] width 301 height 22
paste input "CBHU9165981"
type input "CBHU9165981"
click at [362, 464] on input "Incoterm" at bounding box center [354, 465] width 308 height 22
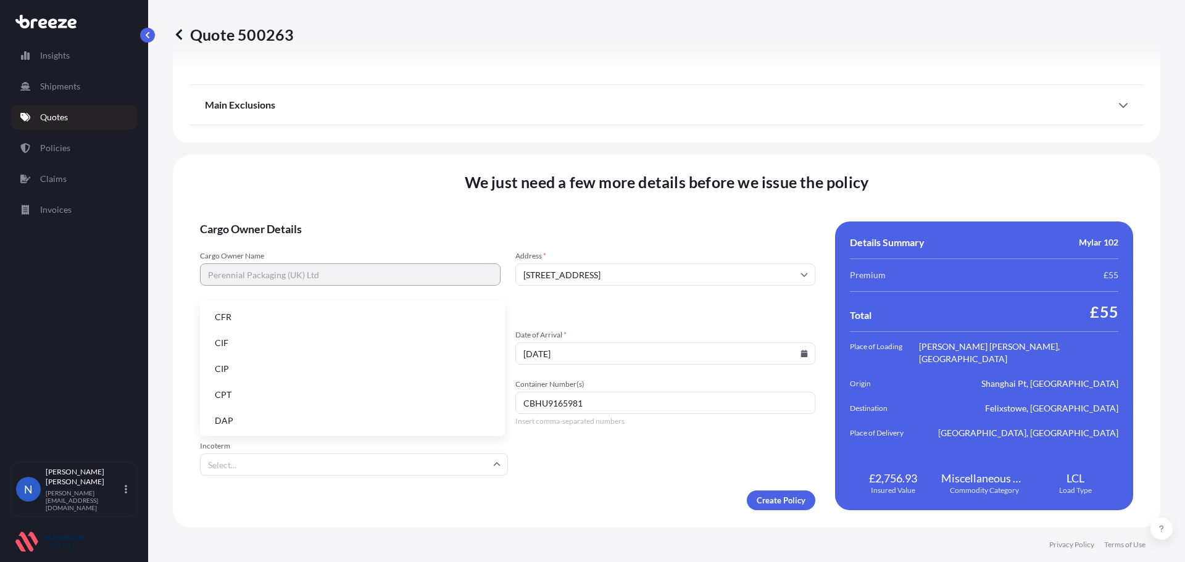
scroll to position [157, 0]
click at [301, 413] on li "FOB" at bounding box center [352, 419] width 295 height 23
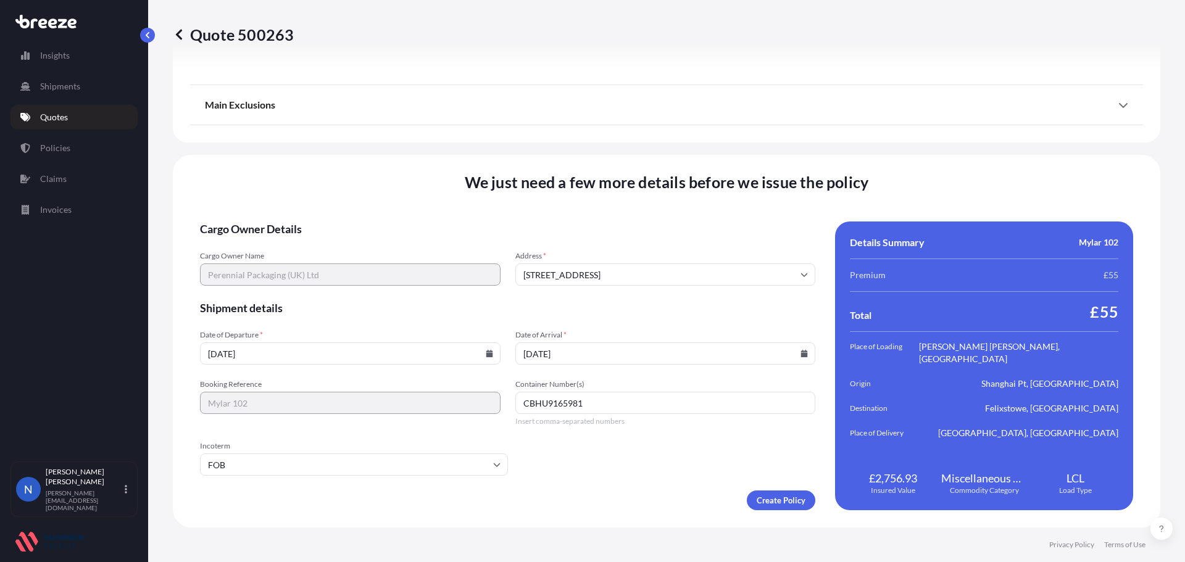
click at [631, 495] on div "Create Policy" at bounding box center [508, 501] width 616 height 20
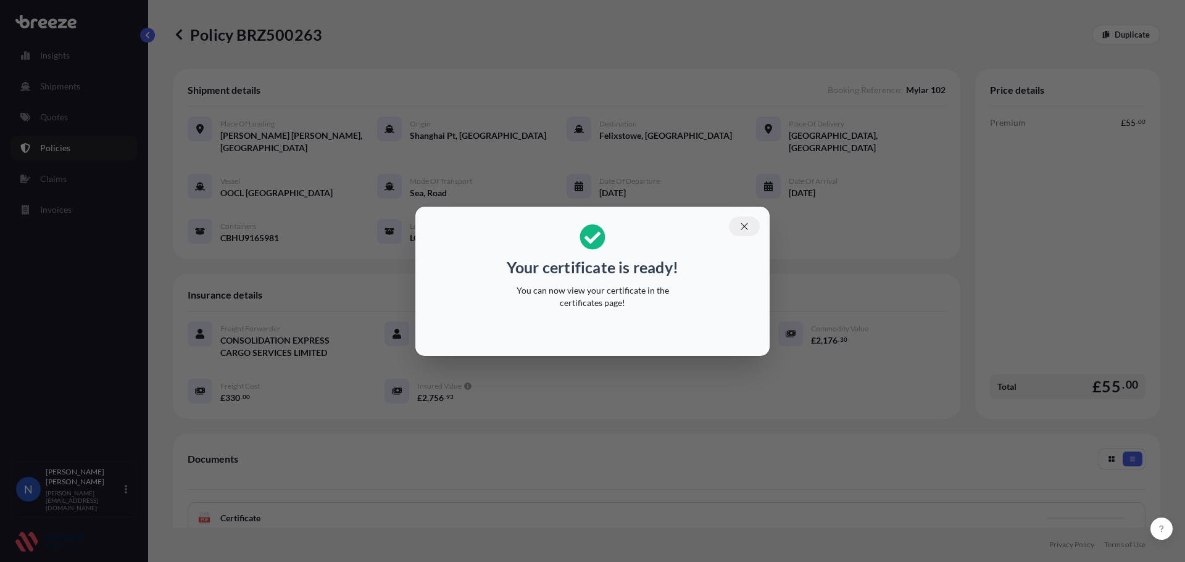
click at [742, 231] on icon "button" at bounding box center [744, 226] width 11 height 11
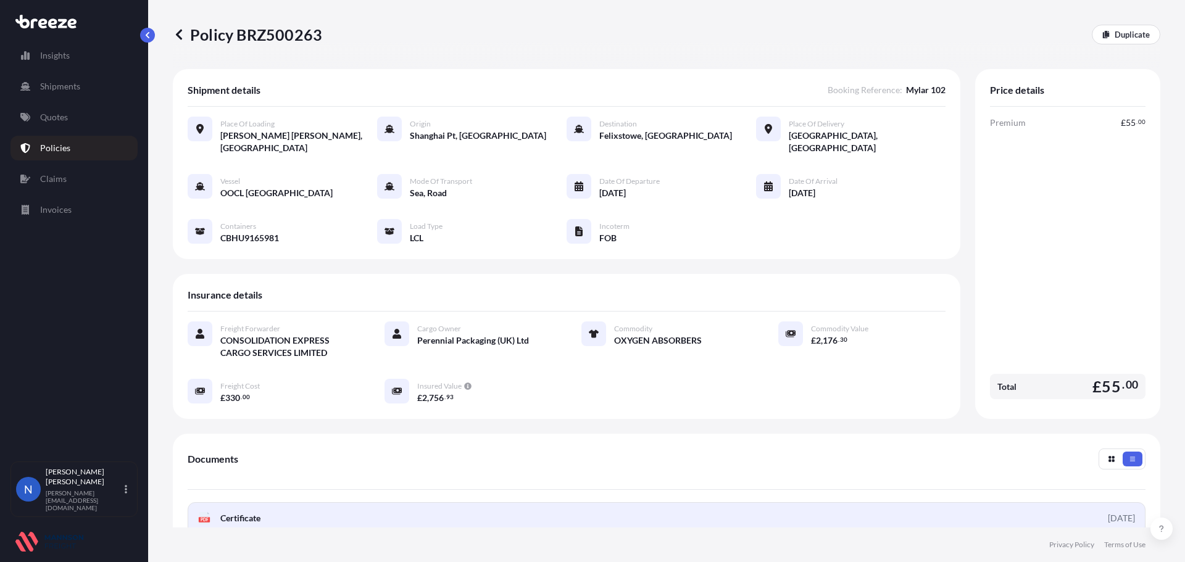
click at [1079, 504] on link "PDF Certificate [DATE]" at bounding box center [667, 519] width 958 height 32
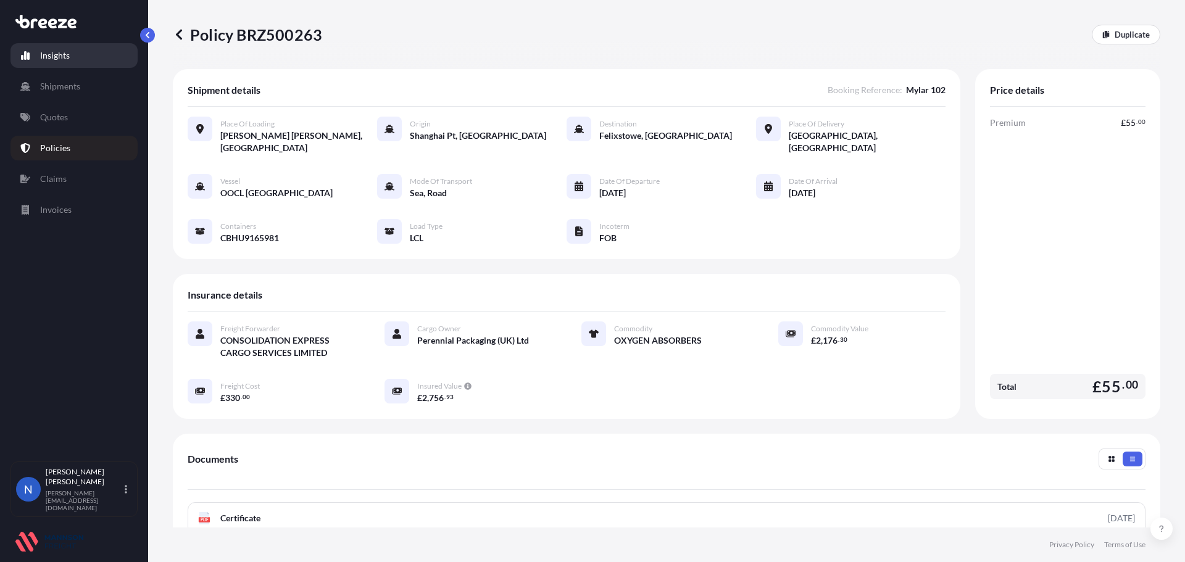
click at [72, 61] on link "Insights" at bounding box center [73, 55] width 127 height 25
select select "2025"
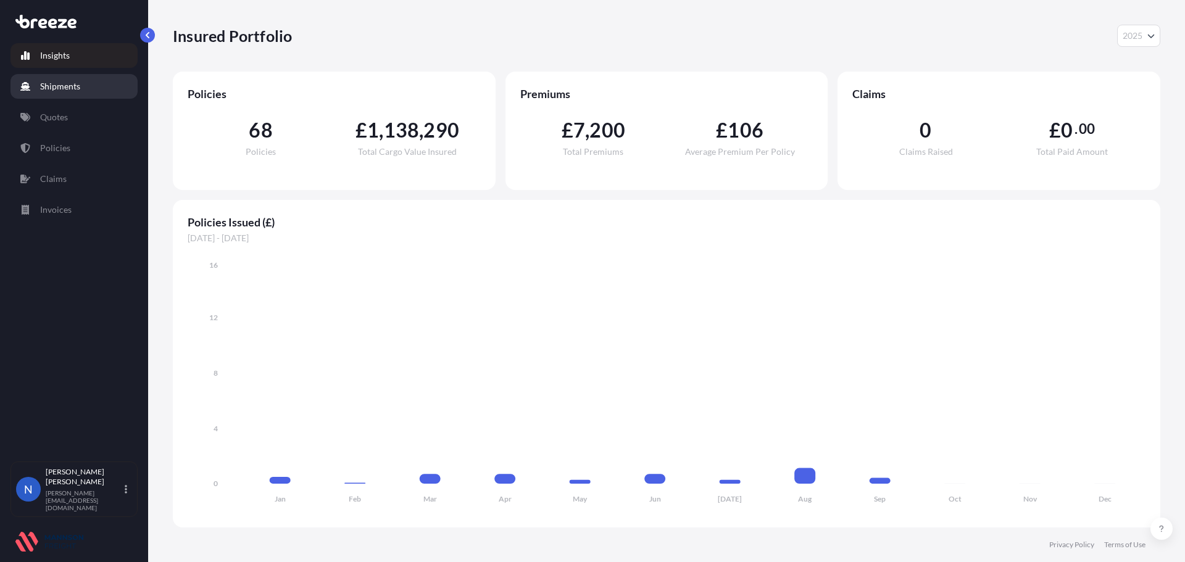
click at [70, 84] on p "Shipments" at bounding box center [60, 86] width 40 height 12
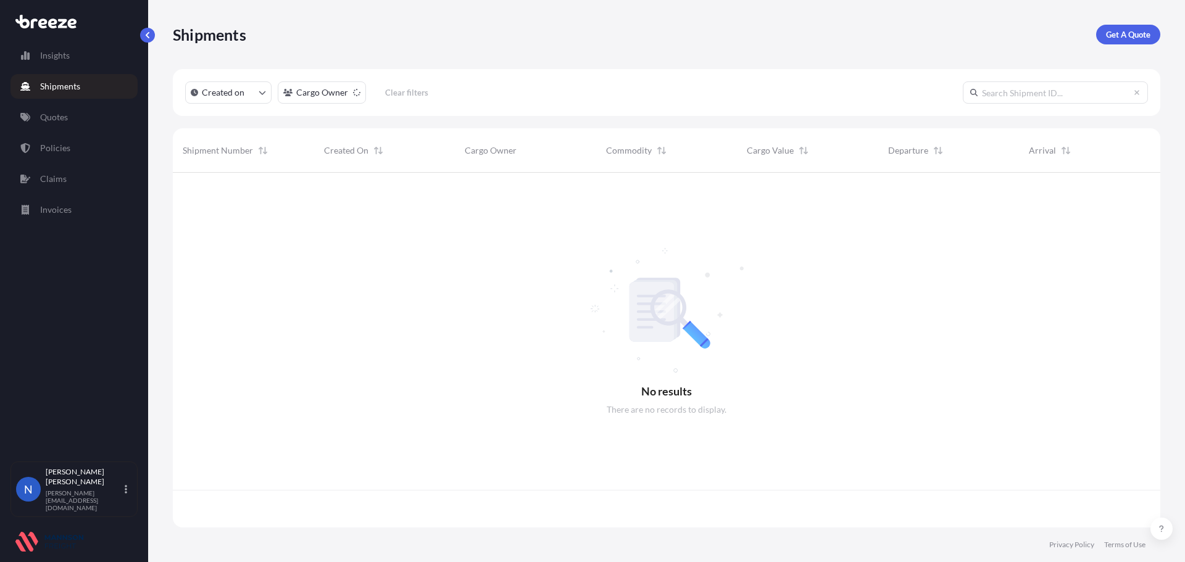
scroll to position [353, 979]
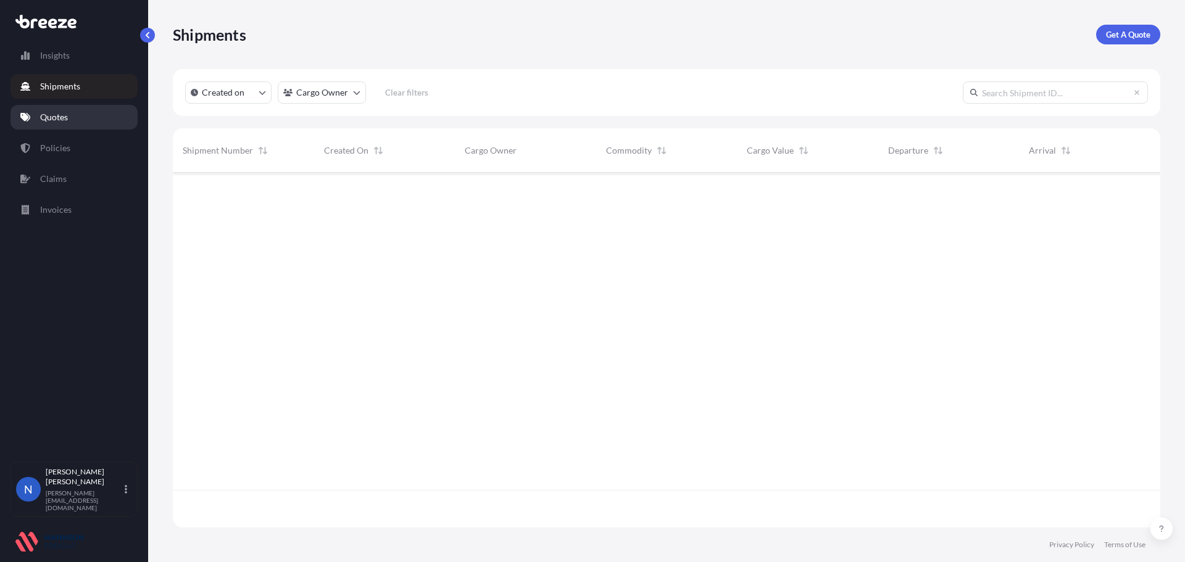
click at [65, 113] on p "Quotes" at bounding box center [54, 117] width 28 height 12
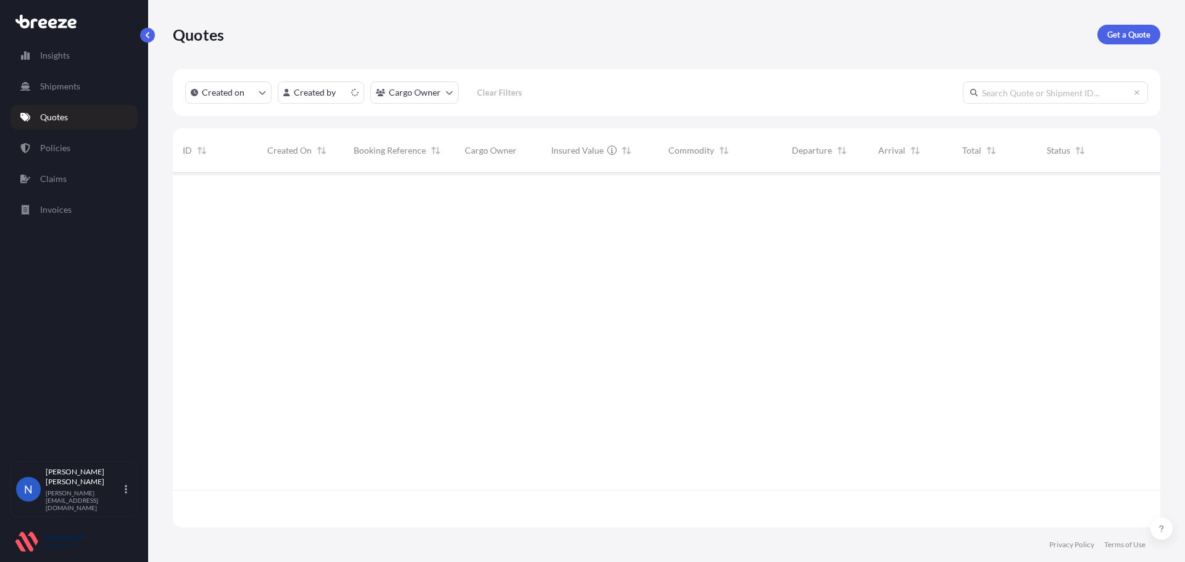
scroll to position [353, 979]
click at [66, 141] on link "Policies" at bounding box center [73, 148] width 127 height 25
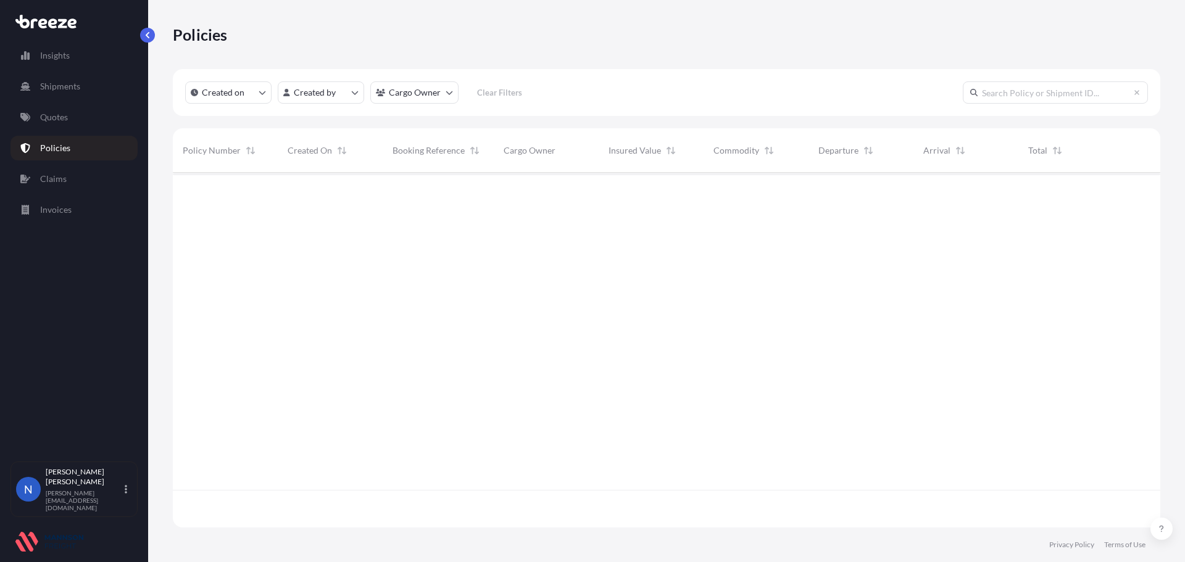
scroll to position [353, 979]
click at [75, 58] on link "Insights" at bounding box center [73, 55] width 127 height 25
select select "2025"
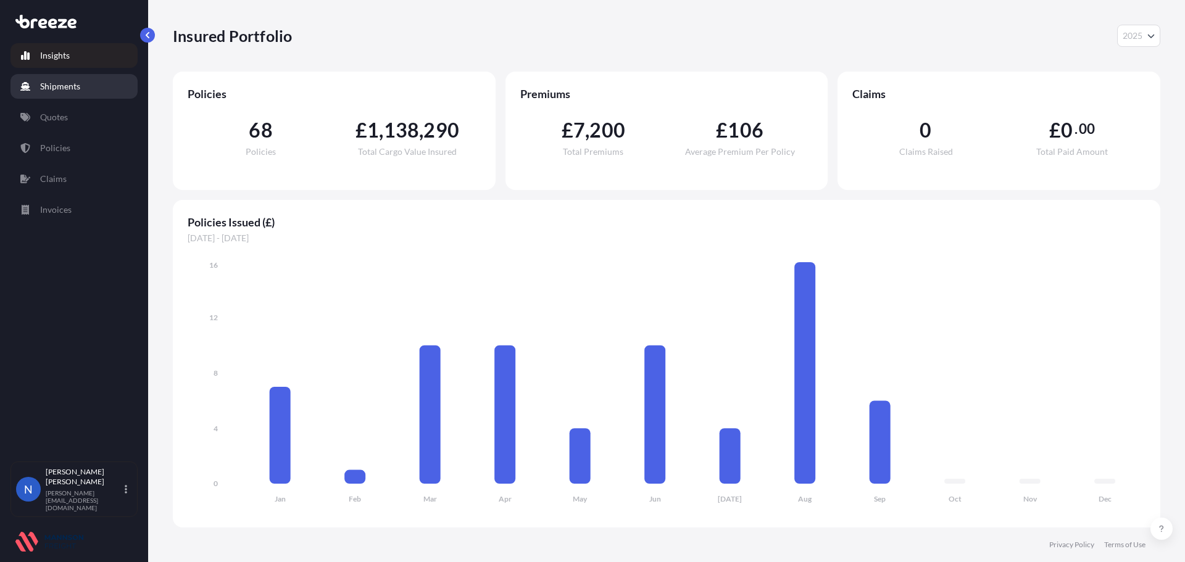
click at [81, 78] on link "Shipments" at bounding box center [73, 86] width 127 height 25
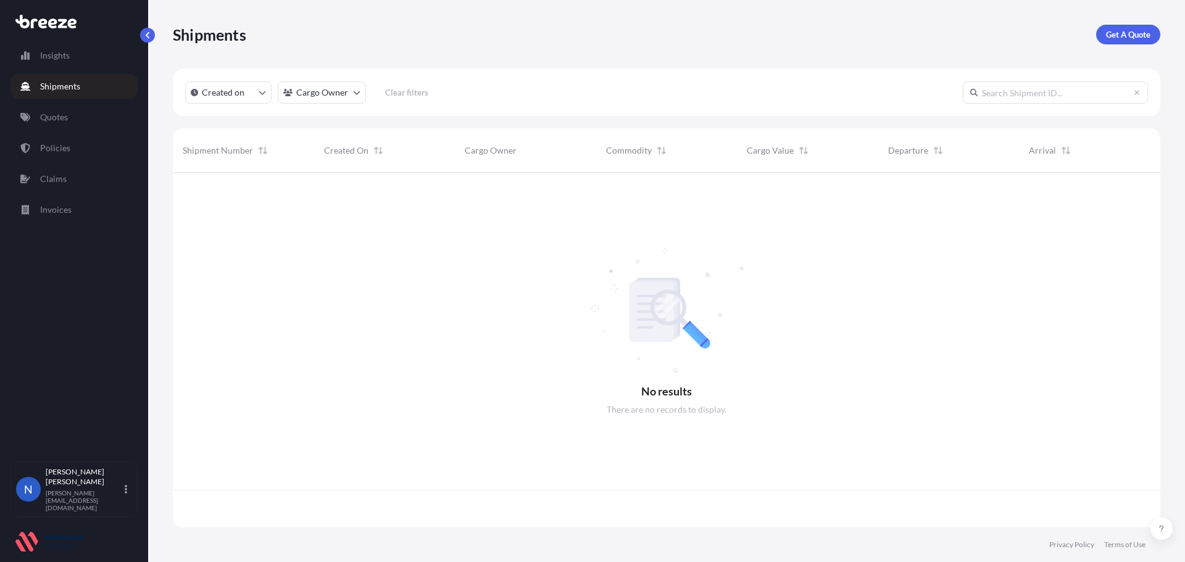
scroll to position [353, 979]
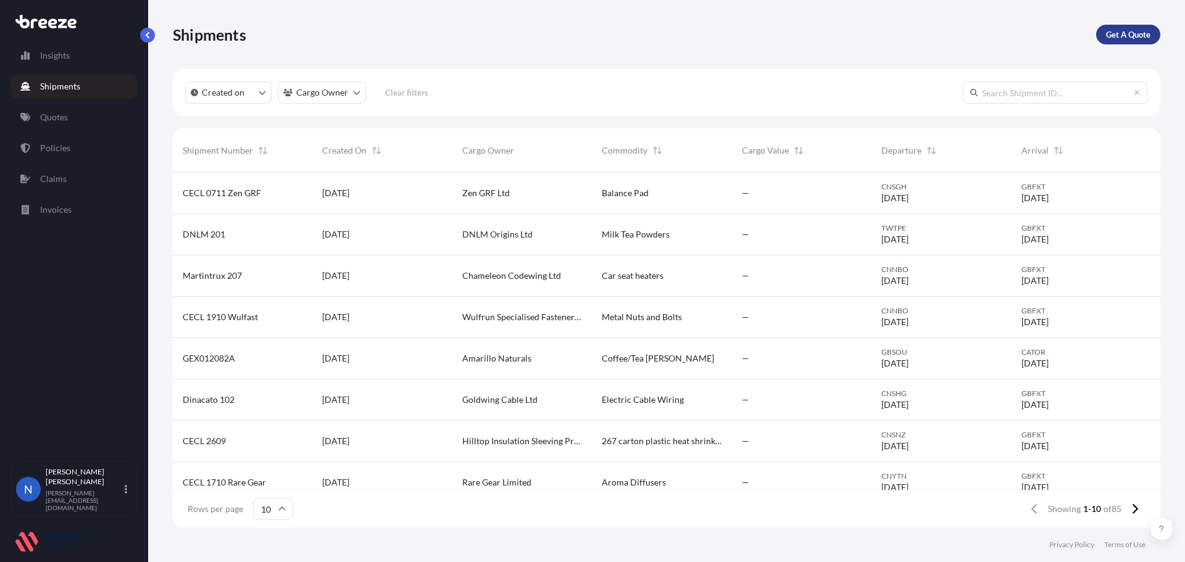
click at [1135, 30] on p "Get A Quote" at bounding box center [1128, 34] width 44 height 12
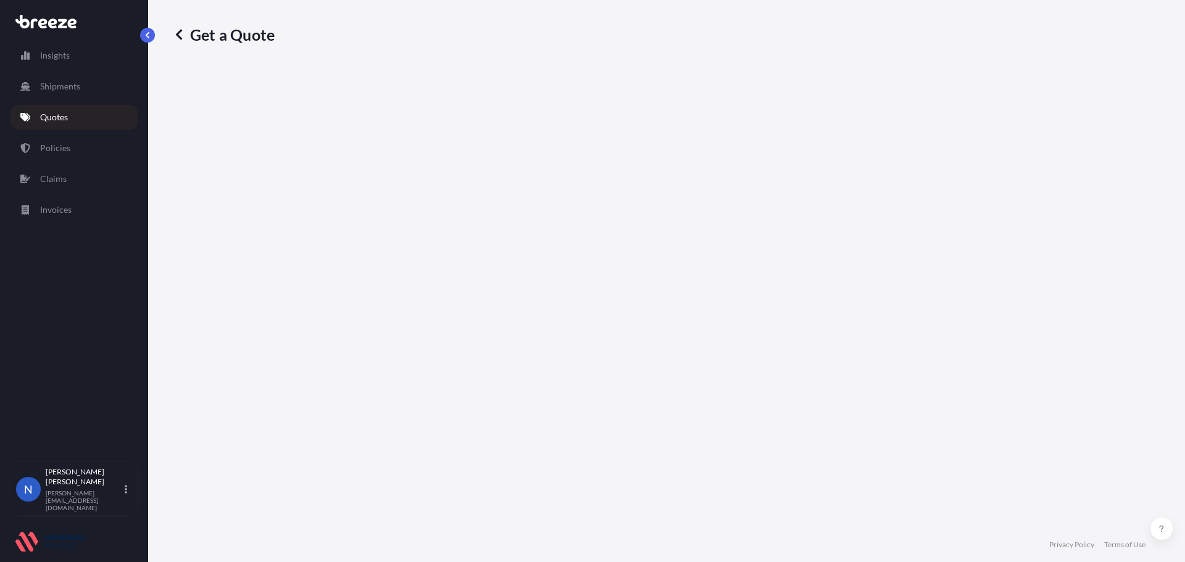
select select "Sea"
select select "1"
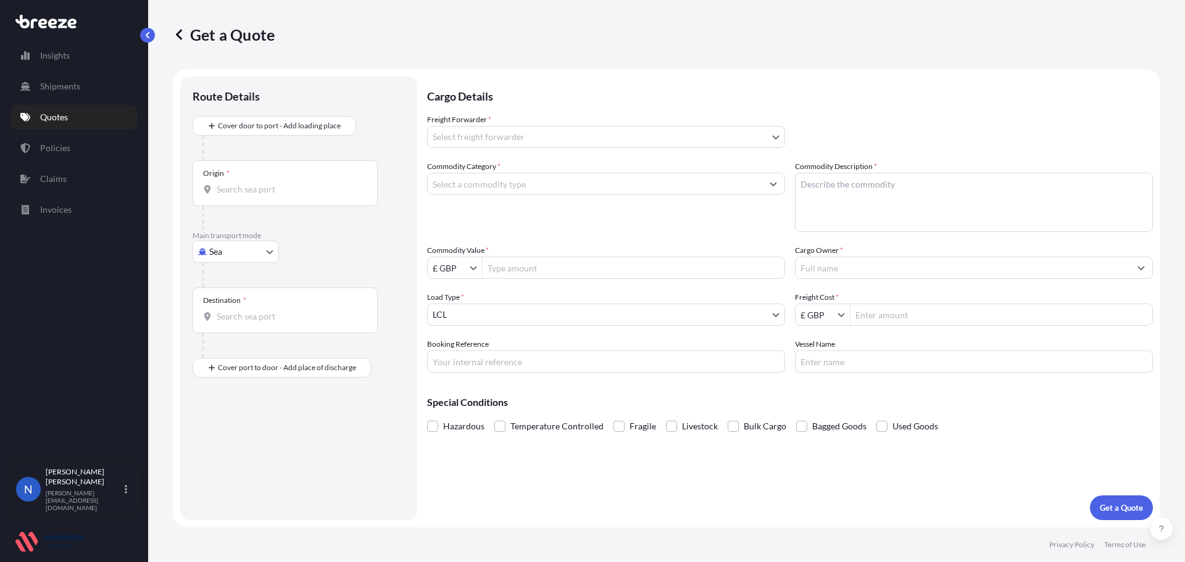
click at [866, 262] on input "Cargo Owner *" at bounding box center [963, 268] width 335 height 22
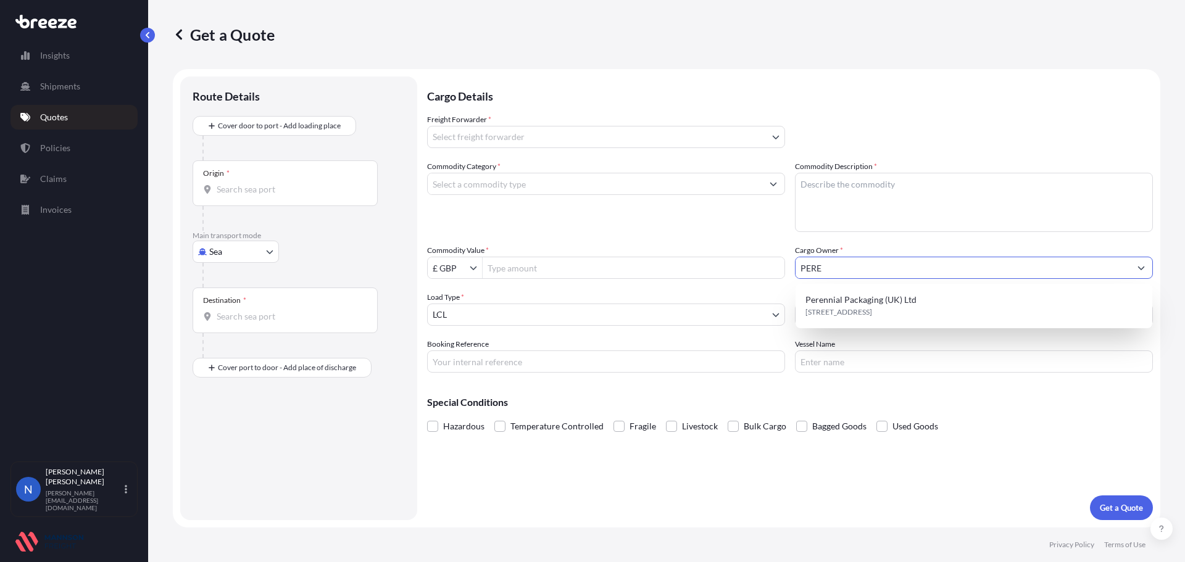
drag, startPoint x: 866, startPoint y: 304, endPoint x: 830, endPoint y: 270, distance: 49.4
click at [830, 270] on input "PERE" at bounding box center [963, 268] width 335 height 22
click at [845, 307] on span "[STREET_ADDRESS]" at bounding box center [839, 312] width 67 height 12
type input "Perennial Packaging (UK) Ltd"
click at [1140, 268] on icon "Show suggestions" at bounding box center [1142, 269] width 7 height 4
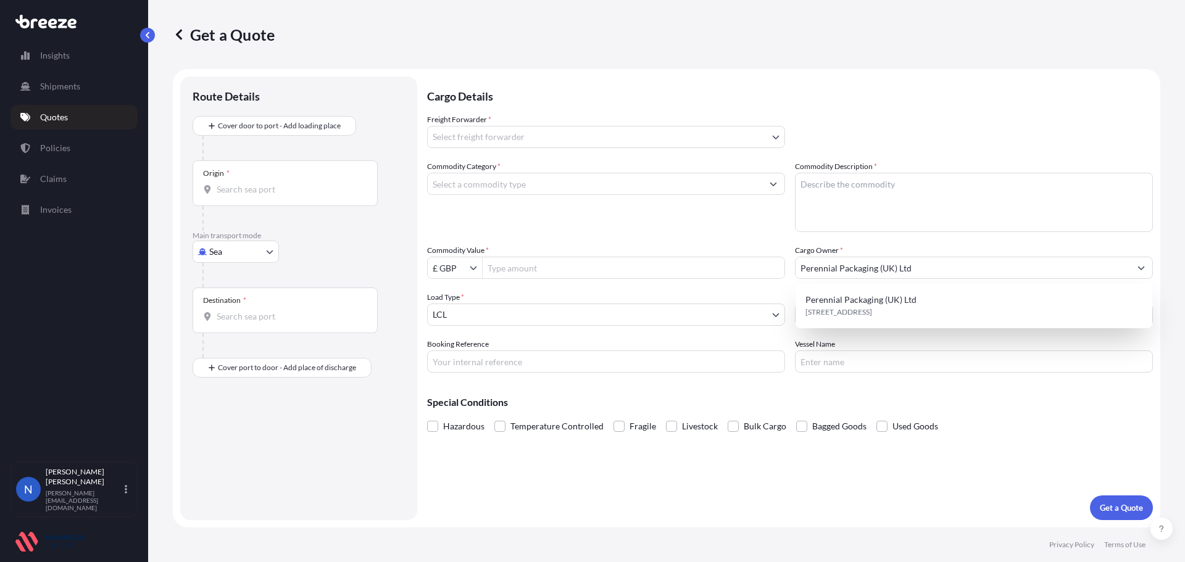
click at [30, 263] on div "Insights Shipments Quotes Policies Claims Invoices" at bounding box center [73, 247] width 127 height 430
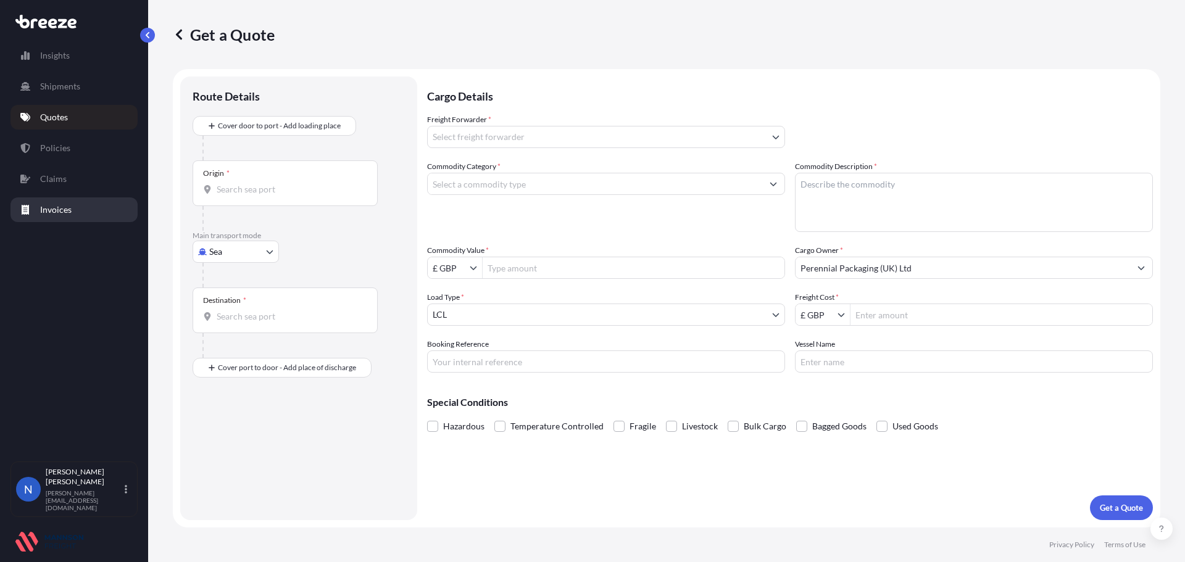
click at [54, 217] on link "Invoices" at bounding box center [73, 210] width 127 height 25
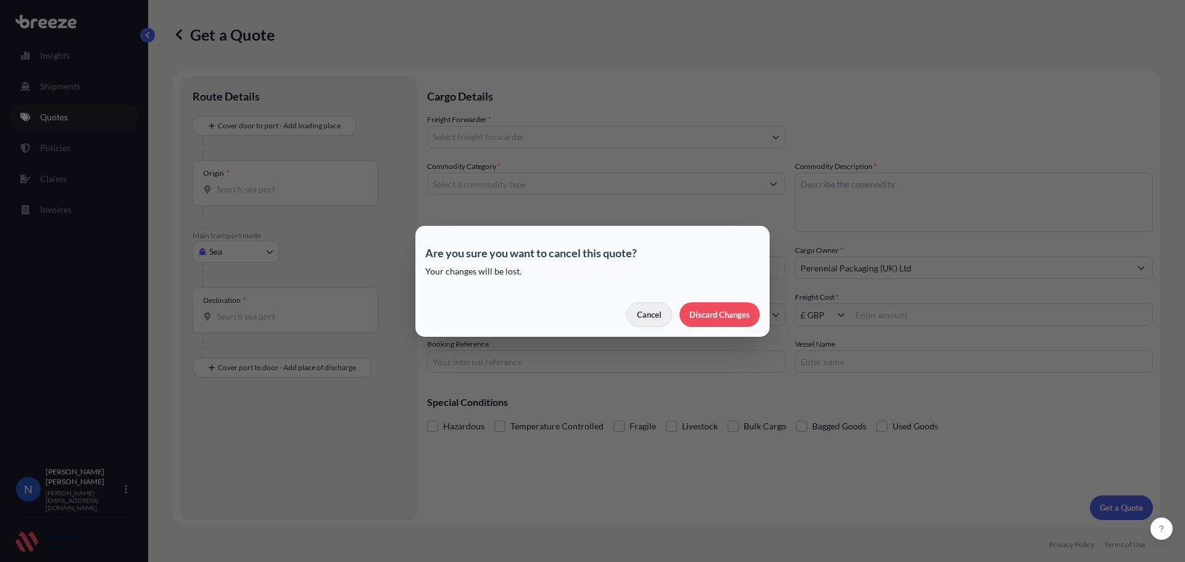
click at [662, 312] on p "Cancel" at bounding box center [649, 315] width 25 height 12
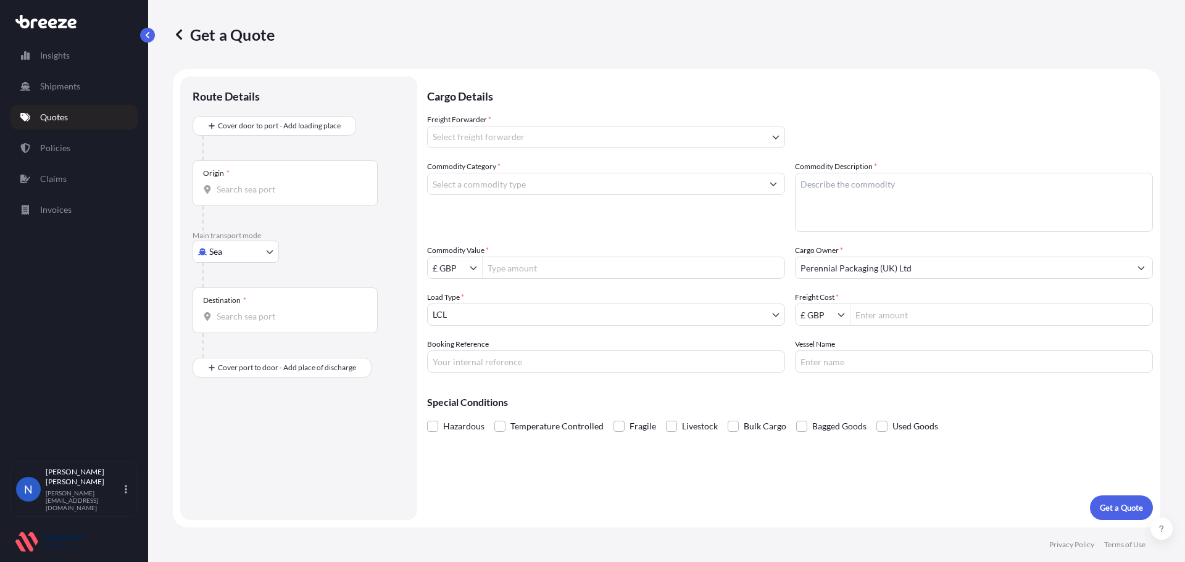
click at [872, 275] on input "Perennial Packaging (UK) Ltd" at bounding box center [963, 268] width 335 height 22
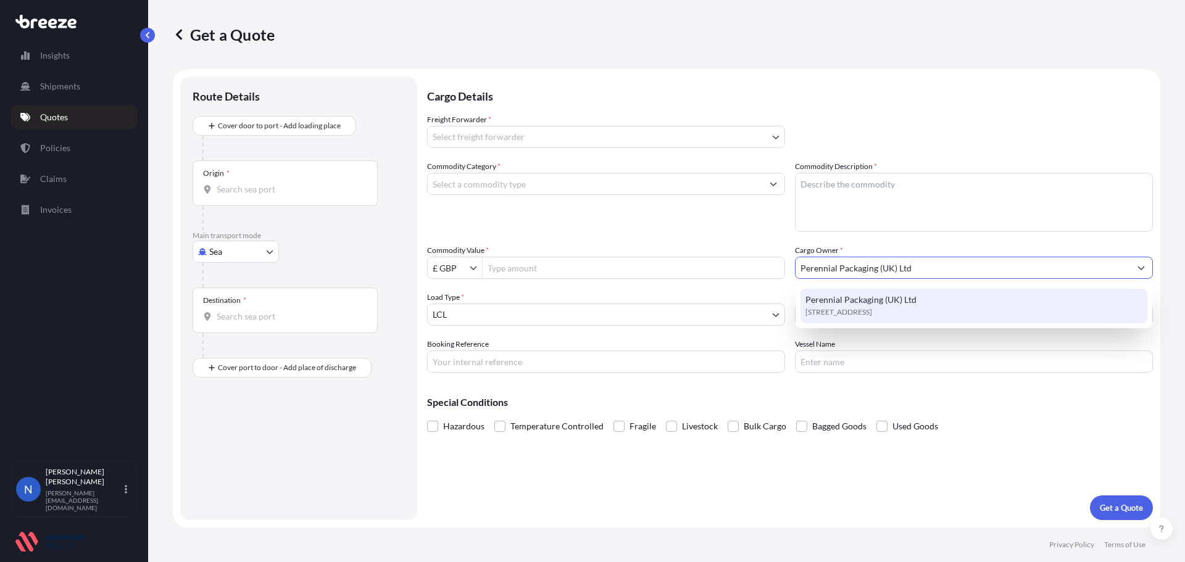
click at [869, 316] on span "[STREET_ADDRESS]" at bounding box center [839, 312] width 67 height 12
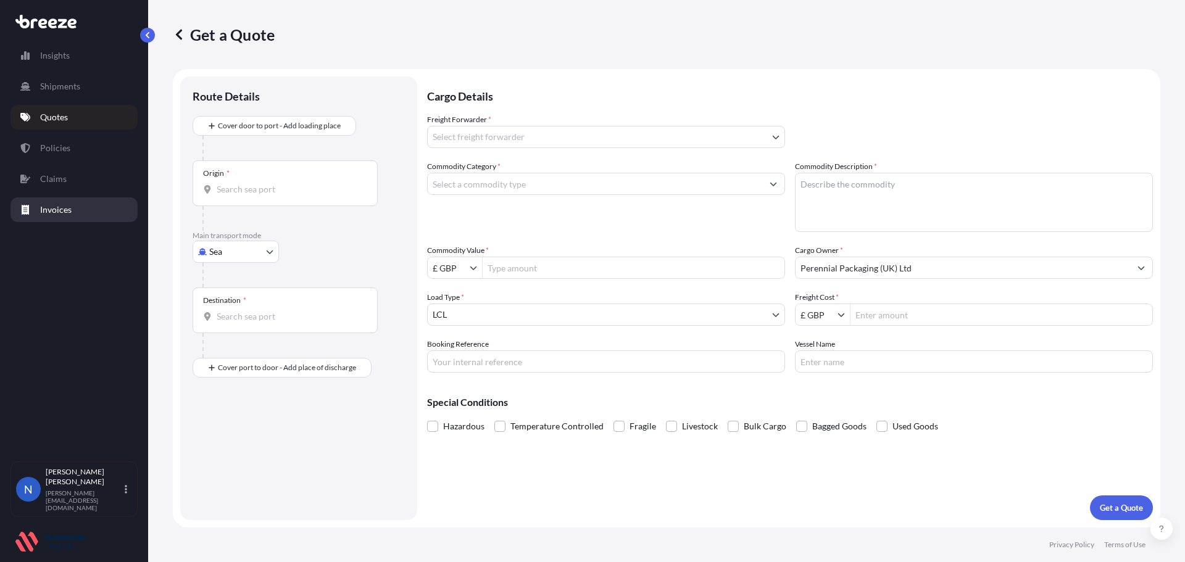
click at [71, 206] on p "Invoices" at bounding box center [55, 210] width 31 height 12
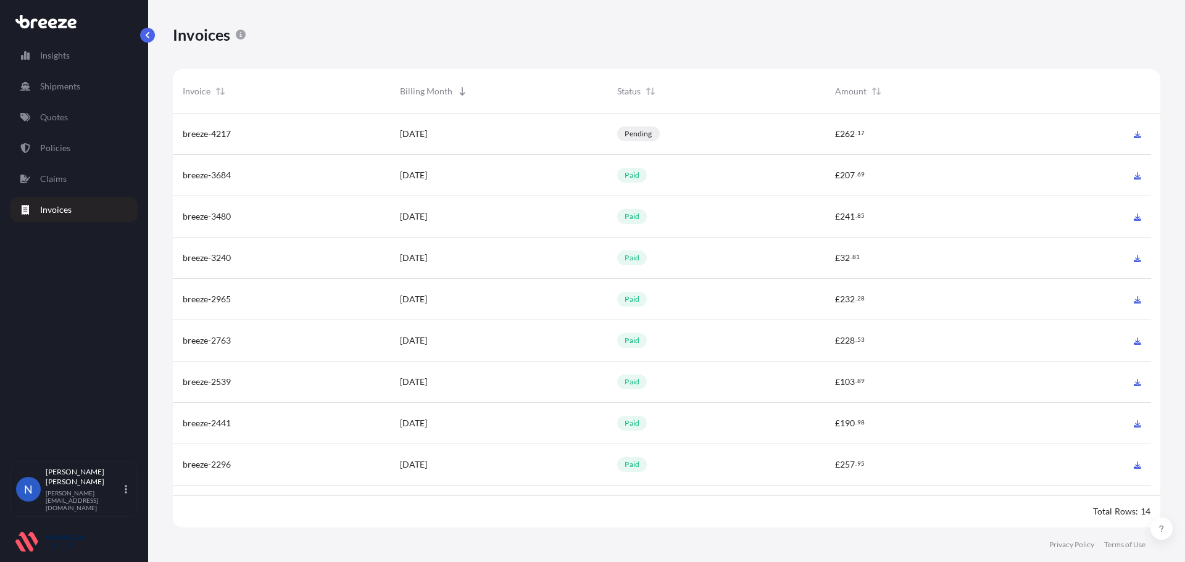
scroll to position [417, 979]
click at [46, 148] on p "Policies" at bounding box center [55, 148] width 30 height 12
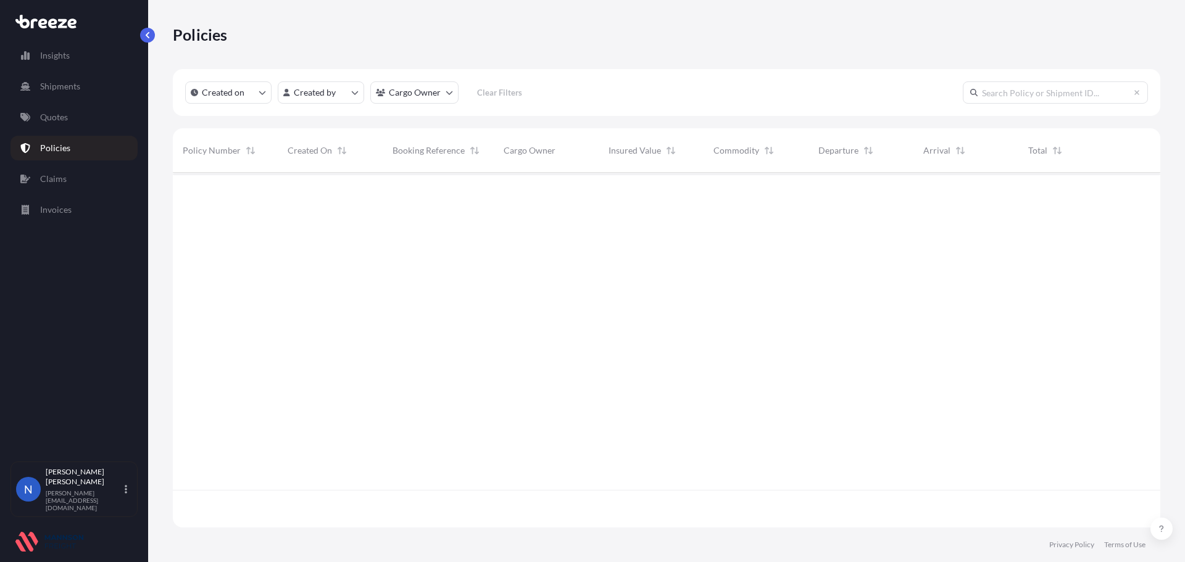
scroll to position [353, 979]
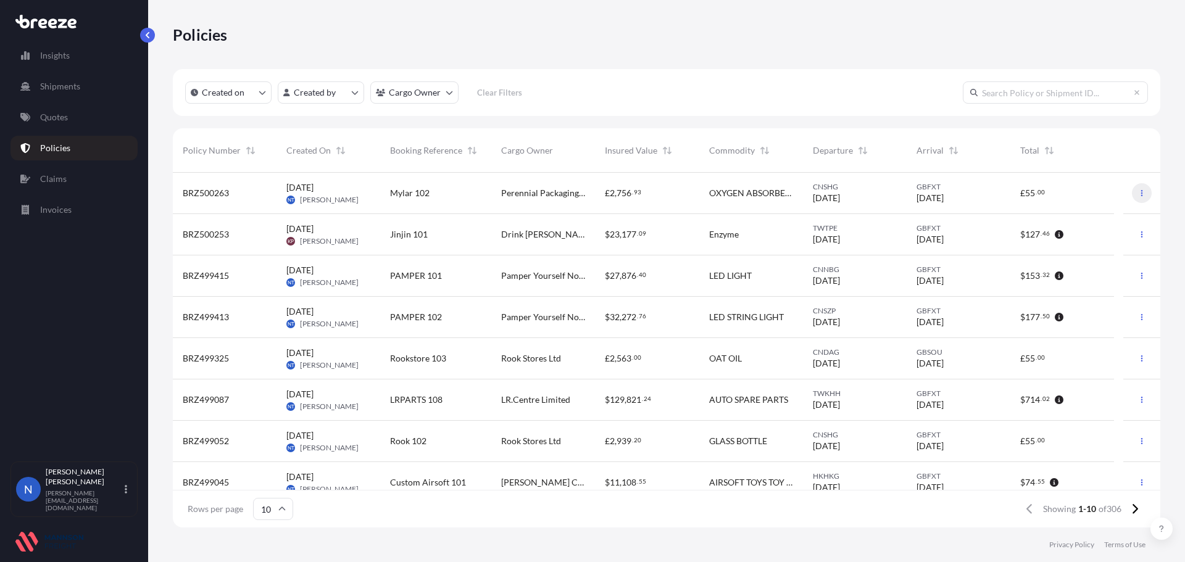
click at [1139, 191] on icon "button" at bounding box center [1142, 193] width 7 height 7
drag, startPoint x: 196, startPoint y: 193, endPoint x: 437, endPoint y: 198, distance: 240.2
drag, startPoint x: 437, startPoint y: 198, endPoint x: 462, endPoint y: 189, distance: 27.5
click at [462, 189] on div "Mylar 102" at bounding box center [435, 193] width 91 height 12
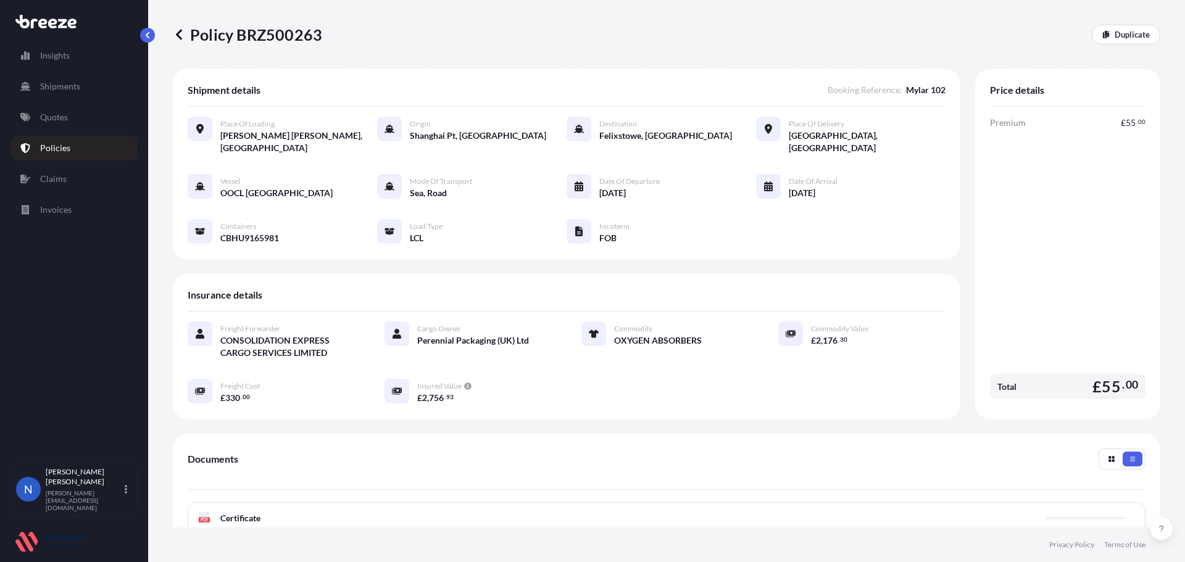
click at [462, 189] on div "Vessel OOCL [GEOGRAPHIC_DATA] Mode of Transport Sea, Road Date of Departure [DA…" at bounding box center [567, 209] width 758 height 70
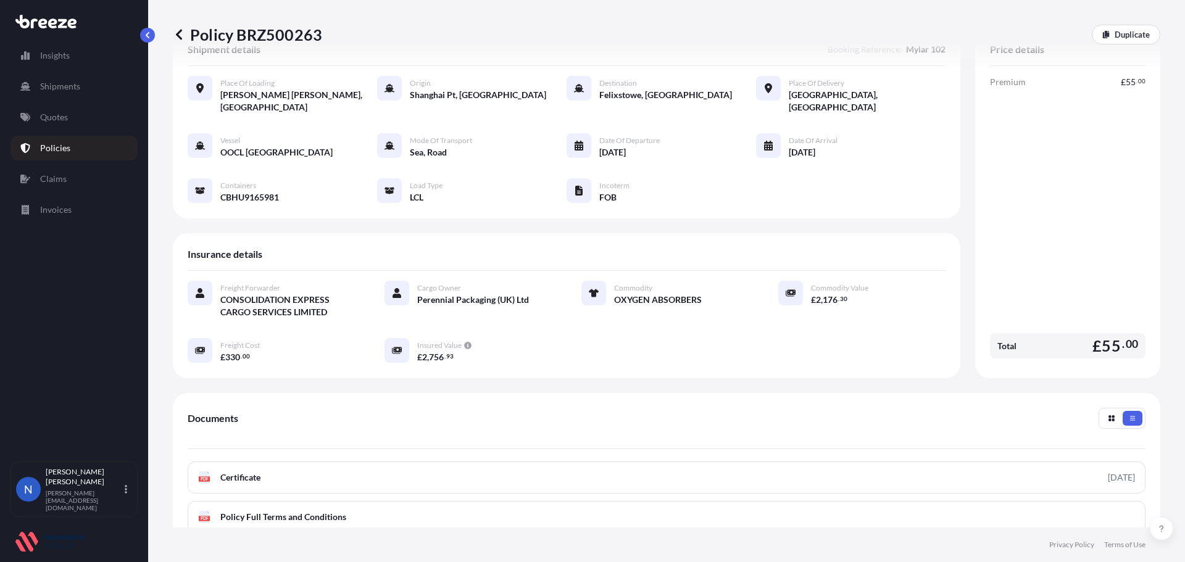
scroll to position [62, 0]
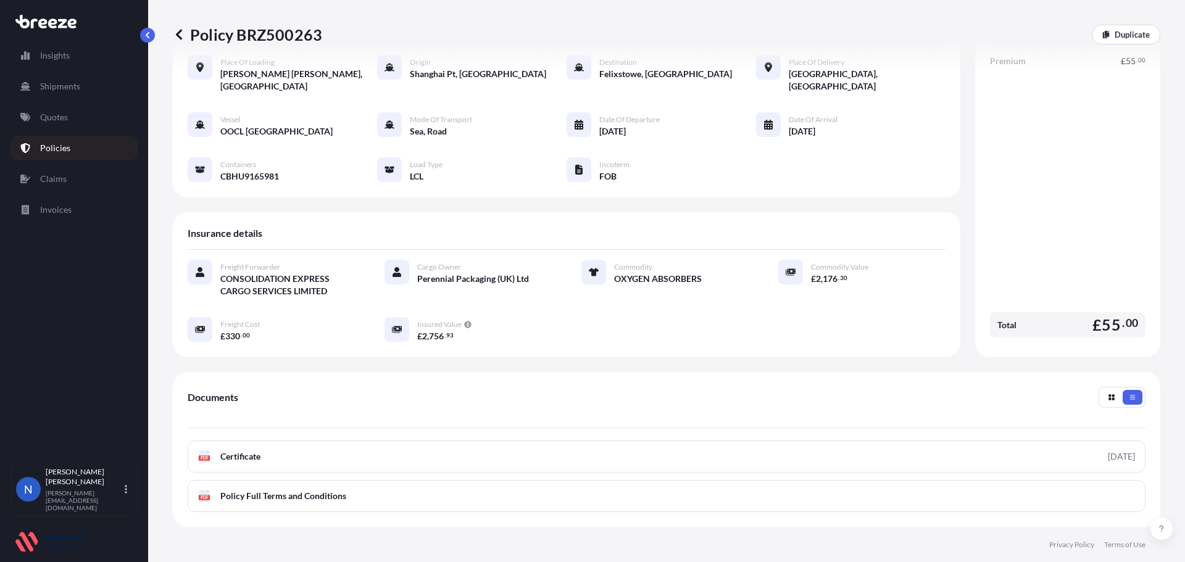
click at [429, 273] on span "Perennial Packaging (UK) Ltd" at bounding box center [473, 279] width 112 height 12
click at [397, 267] on icon at bounding box center [397, 272] width 9 height 10
click at [437, 280] on div "Cargo Owner Perennial Packaging (UK) Ltd" at bounding box center [468, 279] width 167 height 38
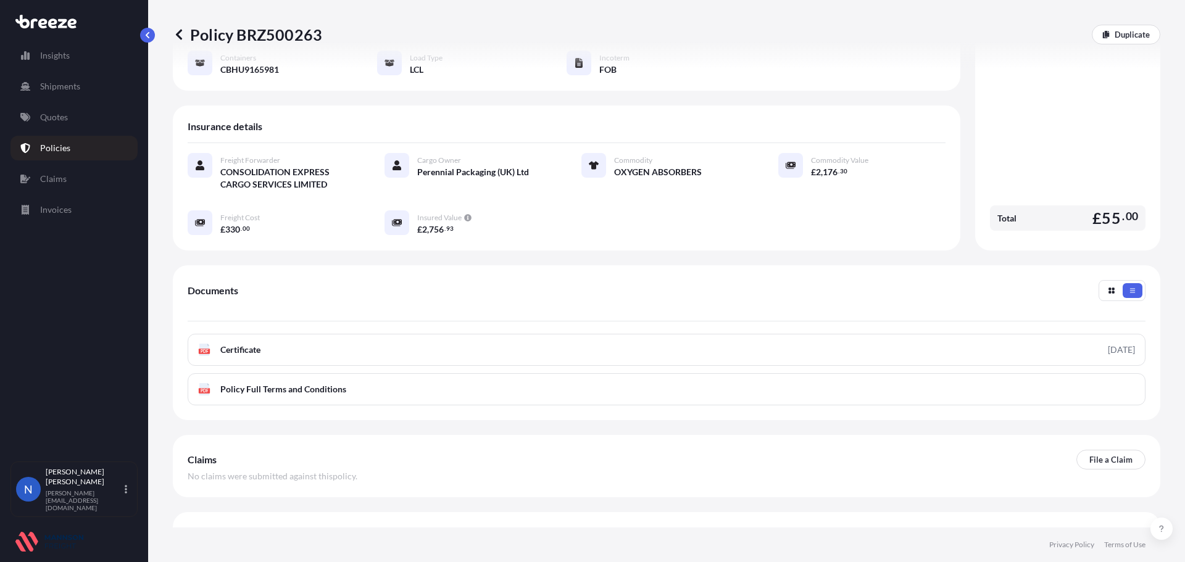
scroll to position [180, 0]
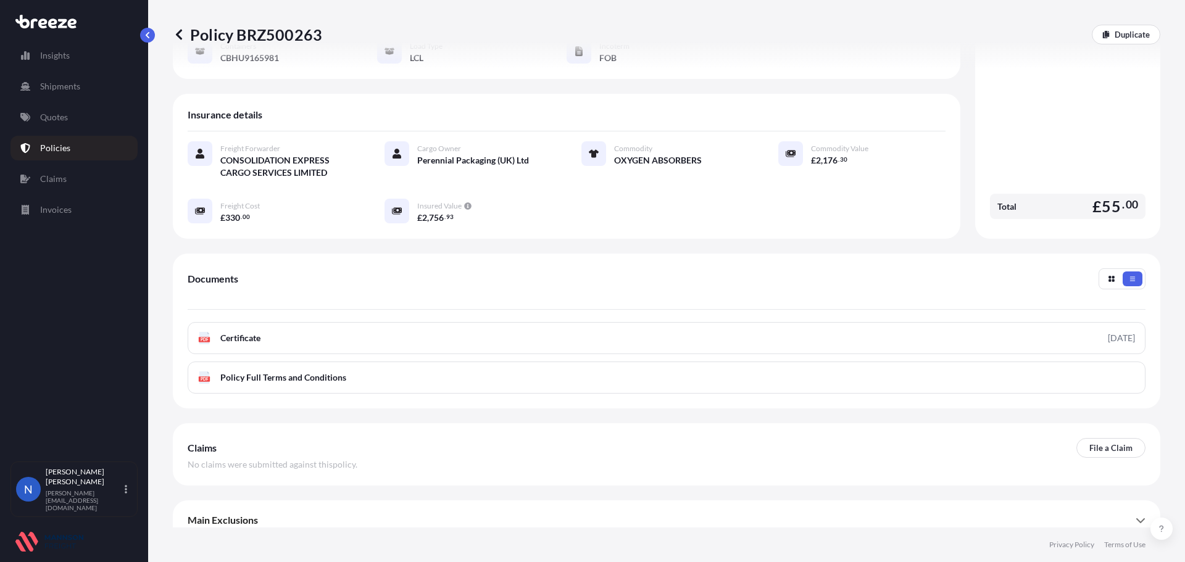
click at [634, 506] on div "Main Exclusions" at bounding box center [667, 521] width 958 height 30
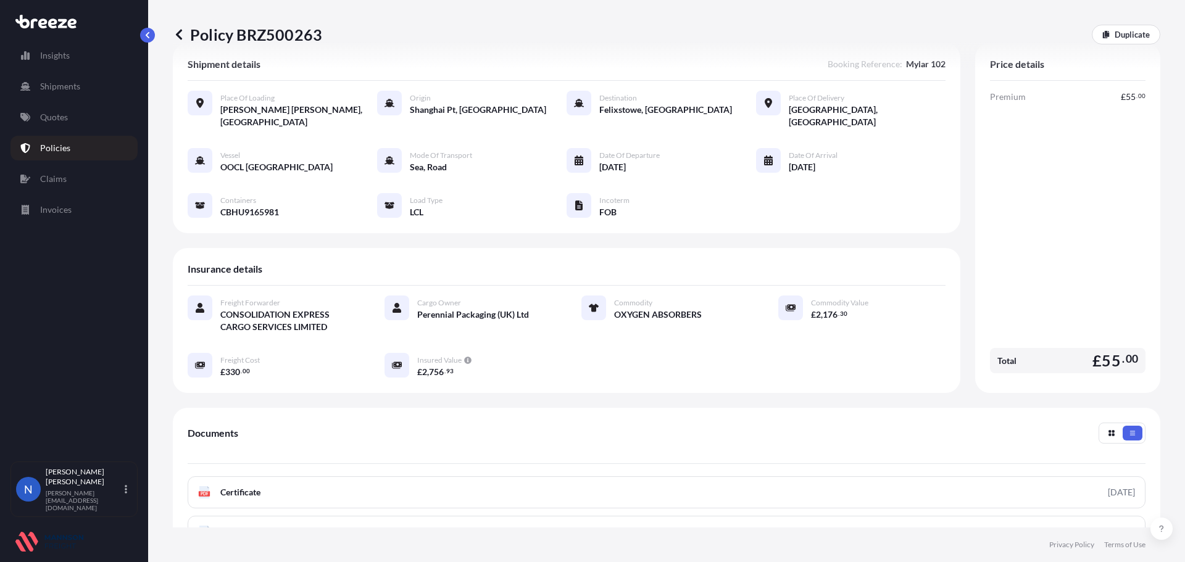
scroll to position [0, 0]
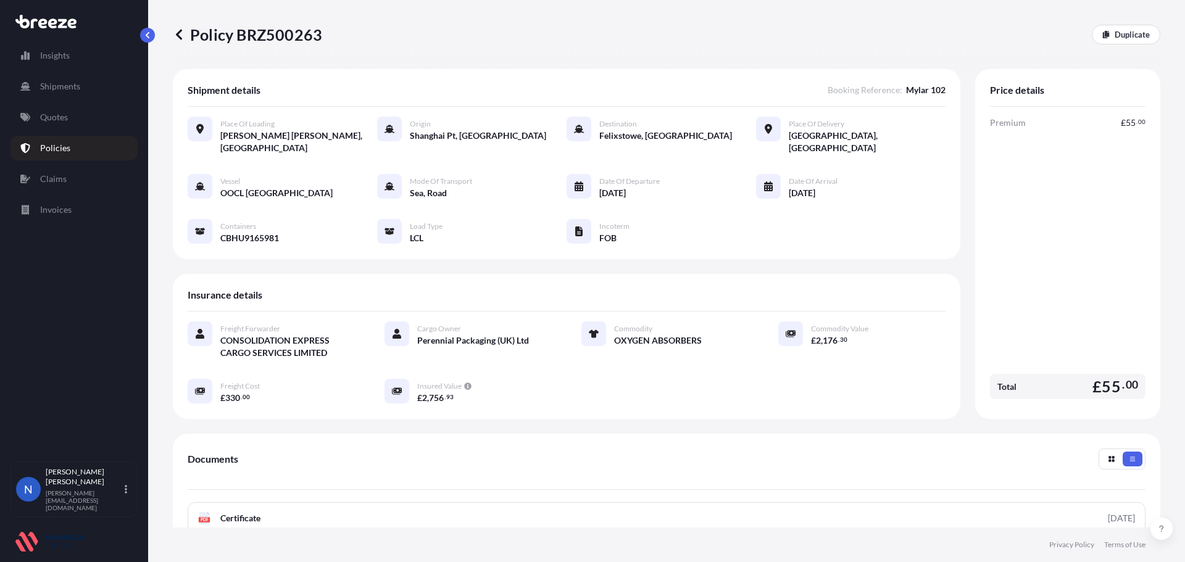
click at [52, 264] on div "Insights Shipments Quotes Policies Claims Invoices" at bounding box center [73, 247] width 127 height 430
drag, startPoint x: 313, startPoint y: 224, endPoint x: 208, endPoint y: 226, distance: 105.0
click at [208, 226] on div "Vessel OOCL [GEOGRAPHIC_DATA] Mode of Transport Sea, Road Date of Departure [DA…" at bounding box center [567, 209] width 758 height 70
click at [213, 226] on div "Containers CBHU9165981" at bounding box center [233, 231] width 91 height 25
click at [217, 225] on div "Containers CBHU9165981" at bounding box center [233, 231] width 91 height 25
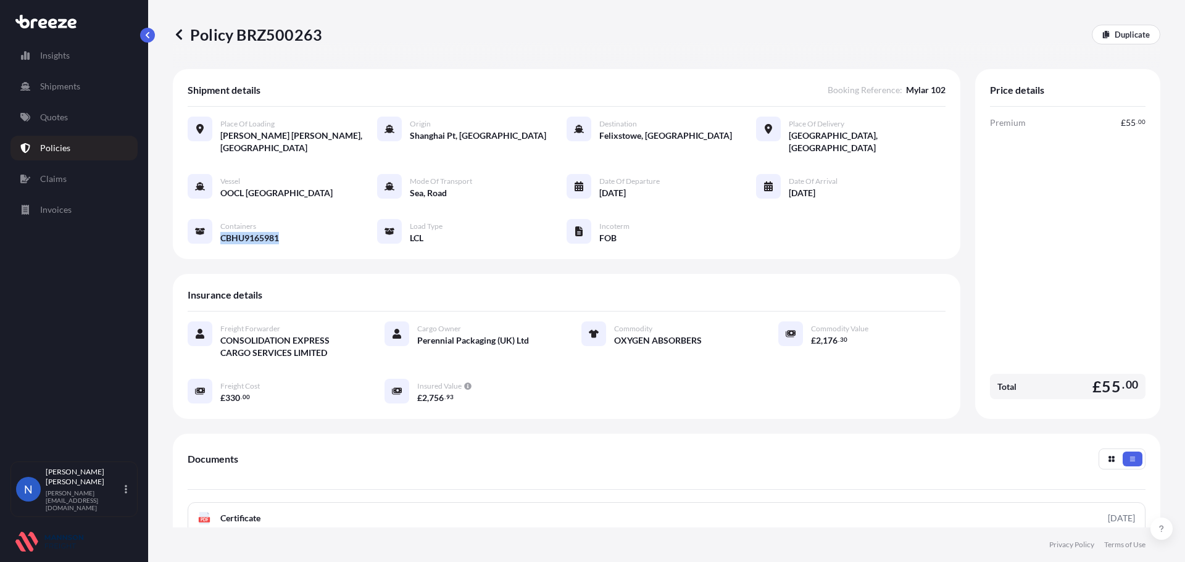
drag, startPoint x: 219, startPoint y: 224, endPoint x: 279, endPoint y: 226, distance: 60.6
click at [279, 226] on div "Containers CBHU9165981" at bounding box center [233, 231] width 91 height 25
copy span "CBHU9165981"
